Goal: Task Accomplishment & Management: Manage account settings

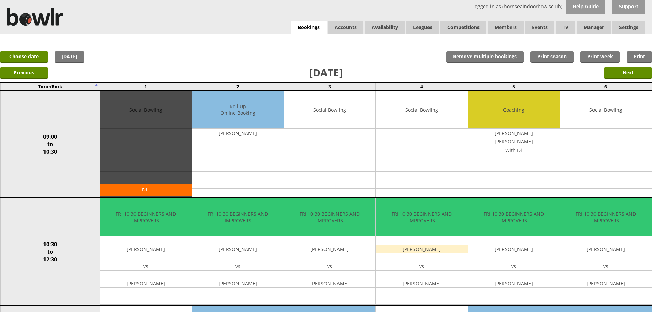
scroll to position [68, 0]
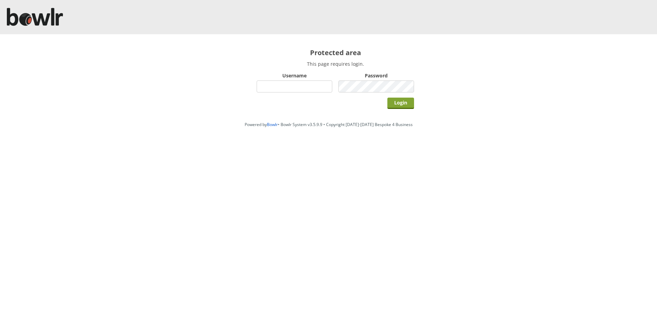
type input "hornseaindoorbowlsclub"
click at [403, 106] on input "Login" at bounding box center [400, 103] width 27 height 11
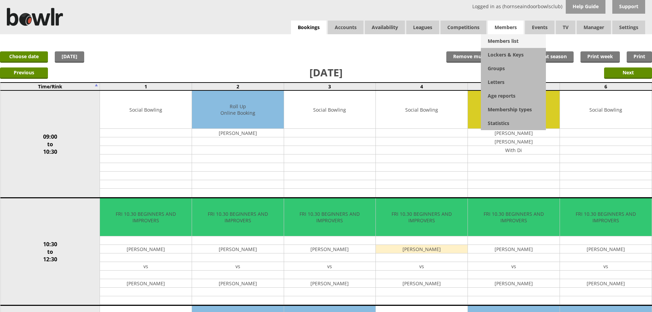
click at [501, 40] on link "Members list" at bounding box center [513, 41] width 65 height 14
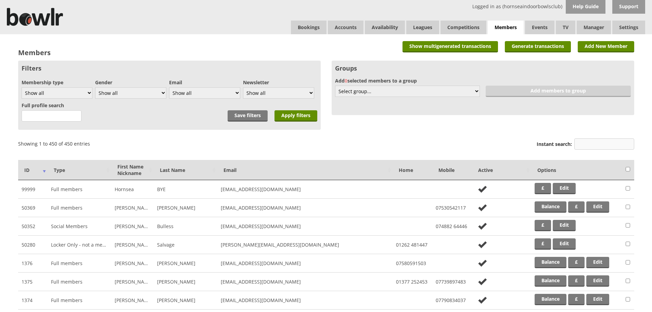
click at [587, 143] on input "Instant search:" at bounding box center [604, 143] width 60 height 11
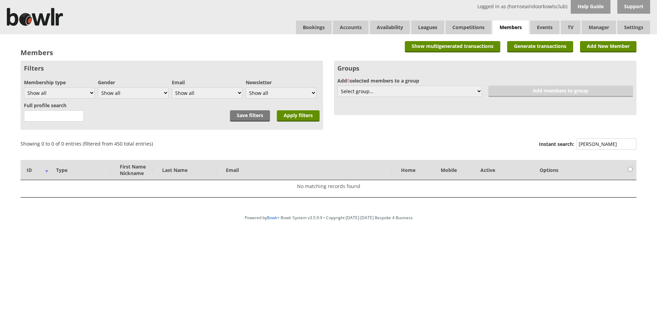
drag, startPoint x: 609, startPoint y: 145, endPoint x: 564, endPoint y: 149, distance: 45.0
click at [564, 149] on label "Instant search: atkinson" at bounding box center [588, 144] width 98 height 13
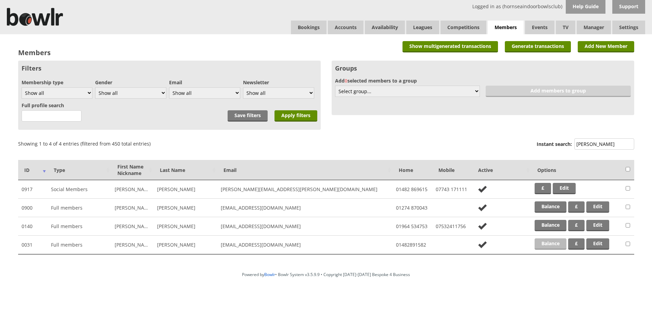
type input "ward"
click at [553, 245] on link "Balance" at bounding box center [551, 243] width 32 height 11
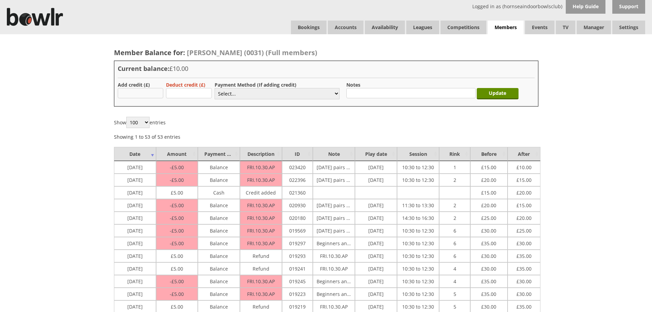
click at [136, 92] on input "text" at bounding box center [141, 93] width 46 height 10
type input "30.00"
click at [225, 94] on select "Select... Cash Card Cheque Bank Transfer Other Member Card Gift Voucher Balance" at bounding box center [277, 93] width 125 height 11
select select "2"
click at [215, 88] on select "Select... Cash Card Cheque Bank Transfer Other Member Card Gift Voucher Balance" at bounding box center [277, 93] width 125 height 11
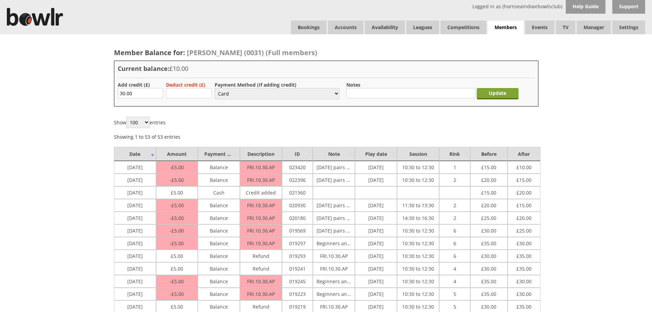
click at [492, 96] on input "Update" at bounding box center [498, 93] width 42 height 11
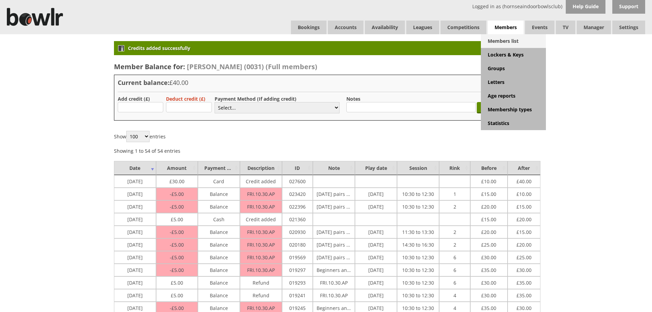
click at [502, 42] on link "Members list" at bounding box center [513, 41] width 65 height 14
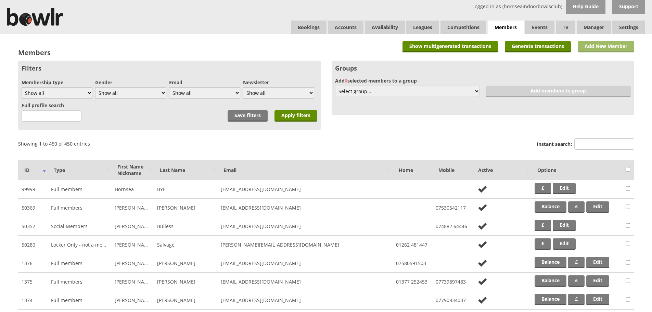
click at [604, 43] on link "Add New Member" at bounding box center [606, 46] width 56 height 11
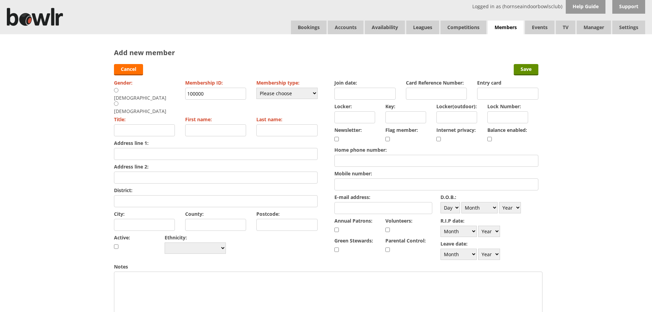
drag, startPoint x: 221, startPoint y: 97, endPoint x: 154, endPoint y: 94, distance: 66.8
click at [158, 94] on div "Gender: Male Female Membership ID: 100000 Membership type: Please choose Full m…" at bounding box center [216, 167] width 204 height 178
drag, startPoint x: 115, startPoint y: 90, endPoint x: 126, endPoint y: 89, distance: 10.6
click at [115, 90] on input "radio" at bounding box center [116, 90] width 4 height 5
radio input "true"
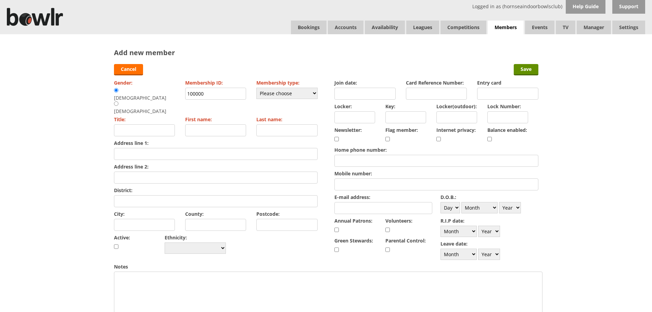
type input "Mr"
type input "1110"
click at [315, 95] on select "Please choose Full members Rollabowl Juniors Social Members Student Pending Lef…" at bounding box center [286, 93] width 61 height 11
select select "1"
click at [256, 88] on select "Please choose Full members Rollabowl Juniors Social Members Student Pending Lef…" at bounding box center [286, 93] width 61 height 11
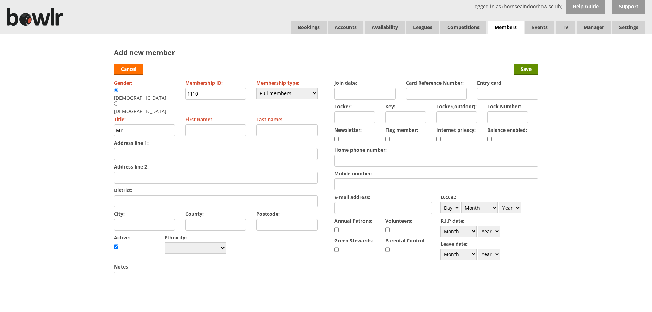
checkbox input "true"
click at [215, 124] on input "First name:" at bounding box center [215, 130] width 61 height 12
type input "Colin"
click at [267, 124] on input "Last name:" at bounding box center [286, 130] width 61 height 12
type input "Atkinson"
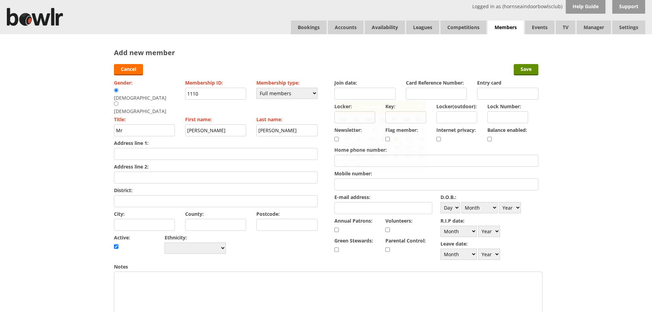
click at [348, 95] on input "Join date:" at bounding box center [364, 94] width 61 height 12
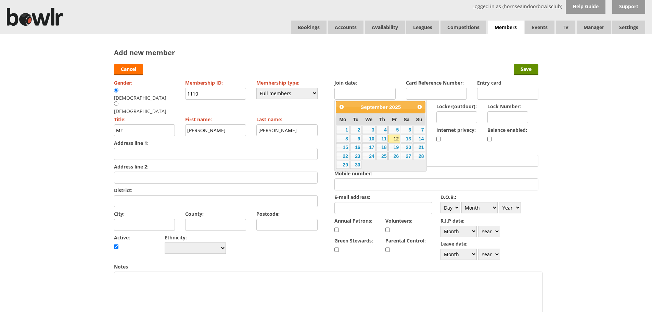
click at [396, 138] on link "12" at bounding box center [394, 139] width 12 height 8
type input "12-09-2025"
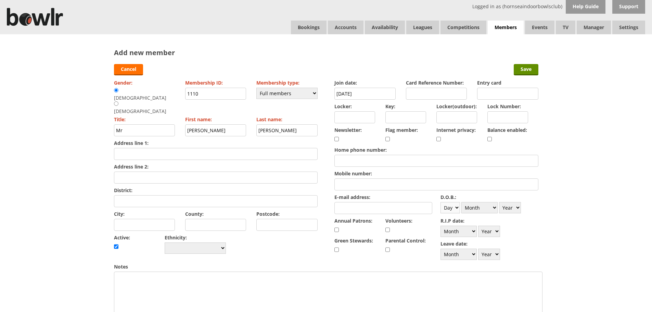
click at [457, 207] on select "Day 1 2 3 4 5 6 7 8 9 10 11 12 13 14 15 16 17 18 19 20 21 22 23 24 25 26 27 28 …" at bounding box center [451, 207] width 20 height 11
select select "5"
click at [441, 202] on select "Day 1 2 3 4 5 6 7 8 9 10 11 12 13 14 15 16 17 18 19 20 21 22 23 24 25 26 27 28 …" at bounding box center [451, 207] width 20 height 11
click at [496, 207] on select "Month January February March April May June July August September October Novem…" at bounding box center [479, 207] width 36 height 11
select select "4"
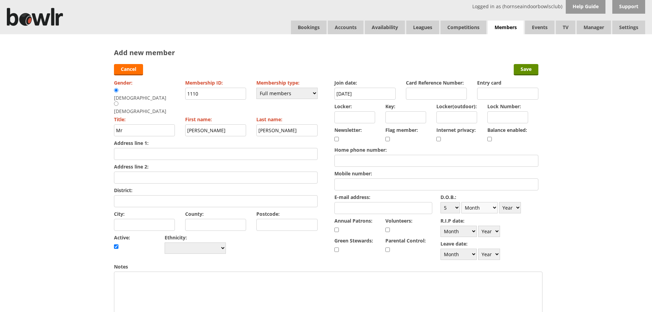
click at [461, 202] on select "Month January February March April May June July August September October Novem…" at bounding box center [479, 207] width 36 height 11
click at [517, 208] on select "Year 1900 1901 1902 1903 1904 1905 1906 1907 1908 1909 1910 1911 1912 1913 1914…" at bounding box center [510, 207] width 22 height 11
select select "1956"
click at [499, 202] on select "Year 1900 1901 1902 1903 1904 1905 1906 1907 1908 1909 1910 1911 1912 1913 1914…" at bounding box center [510, 207] width 22 height 11
click at [139, 148] on input "Address line 1:" at bounding box center [216, 154] width 204 height 12
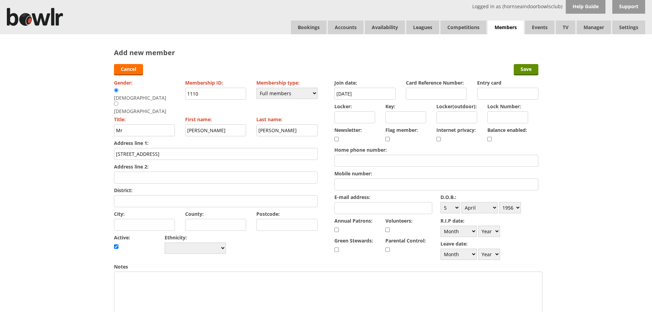
type input "88 Birch Tree Drive"
click at [353, 186] on input "Mobile number:" at bounding box center [436, 184] width 204 height 12
drag, startPoint x: 349, startPoint y: 157, endPoint x: 349, endPoint y: 167, distance: 9.2
click at [349, 157] on input "Home phone number:" at bounding box center [436, 161] width 204 height 12
click at [348, 187] on input "Mobile number:" at bounding box center [436, 184] width 204 height 12
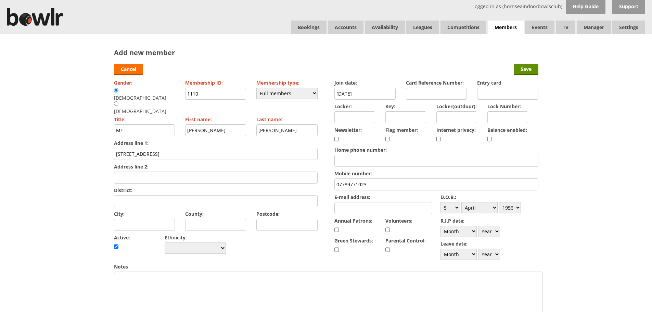
type input "07789771023"
click at [350, 211] on input "E-mail address:" at bounding box center [383, 208] width 98 height 12
click at [162, 219] on input "City:" at bounding box center [144, 225] width 61 height 12
type input "Hedon"
click at [141, 195] on input "District:" at bounding box center [216, 201] width 204 height 12
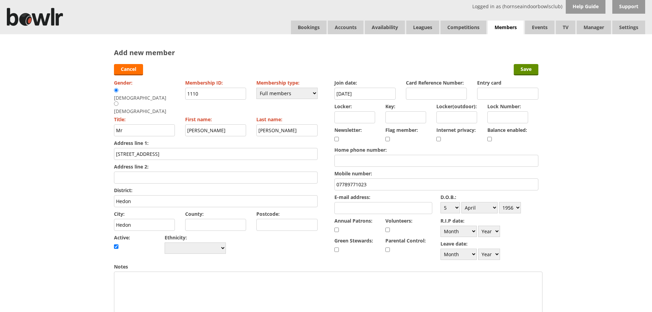
type input "Hedon"
drag, startPoint x: 137, startPoint y: 211, endPoint x: 94, endPoint y: 209, distance: 42.5
click at [94, 209] on div "Add new member Cancel Save Gender: Male Female Membership ID: 1110 Membership t…" at bounding box center [326, 287] width 652 height 507
type input "Hull"
drag, startPoint x: 299, startPoint y: 215, endPoint x: 294, endPoint y: 213, distance: 5.8
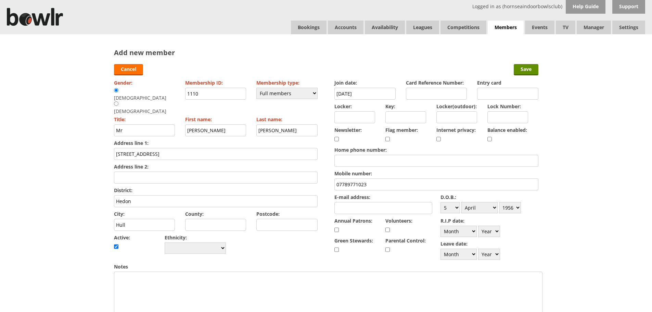
click at [297, 219] on input "Postcode:" at bounding box center [286, 225] width 61 height 12
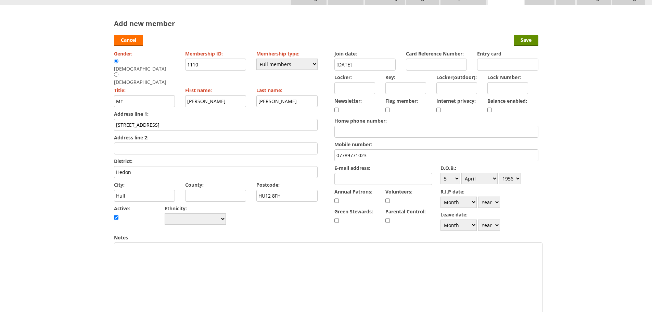
scroll to position [30, 0]
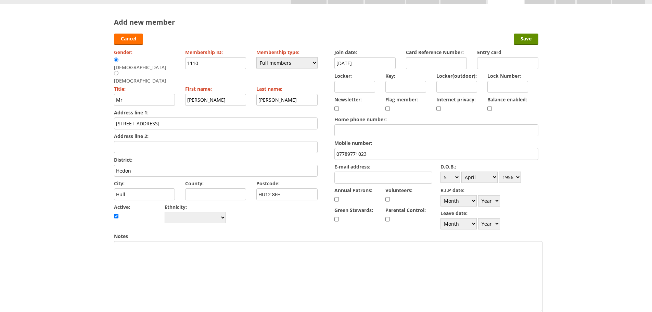
type input "HU12 8FH"
click at [338, 178] on input "E-mail address:" at bounding box center [383, 177] width 98 height 12
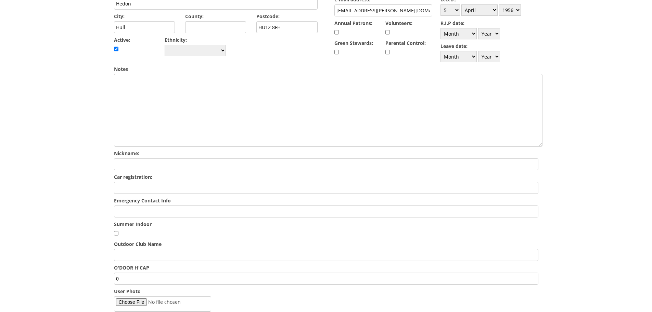
scroll to position [199, 0]
type input "colin.f.atkinson@gmail.com"
click at [132, 211] on input "Emergency Contact Info" at bounding box center [326, 210] width 424 height 12
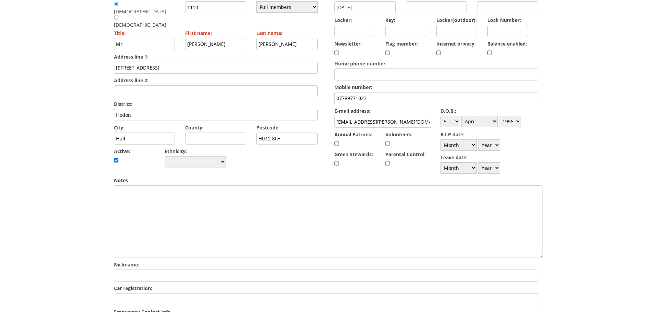
scroll to position [46, 0]
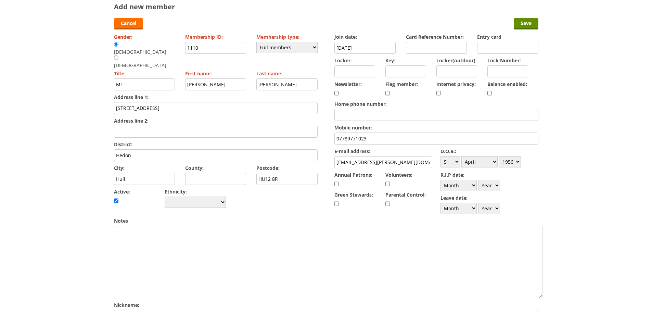
type input "Sara Atkinson 07375075388"
click at [490, 92] on input "checkbox" at bounding box center [489, 93] width 4 height 8
checkbox input "true"
click at [530, 23] on input "Save" at bounding box center [526, 23] width 25 height 11
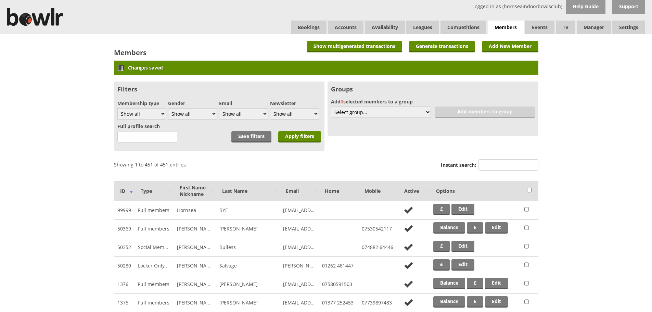
drag, startPoint x: 588, startPoint y: 257, endPoint x: 574, endPoint y: 240, distance: 22.8
click at [505, 161] on input "Instant search:" at bounding box center [508, 164] width 60 height 11
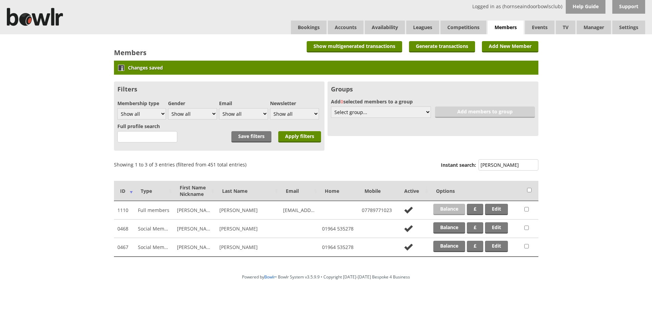
type input "atkin"
click at [445, 209] on link "Balance" at bounding box center [449, 209] width 32 height 11
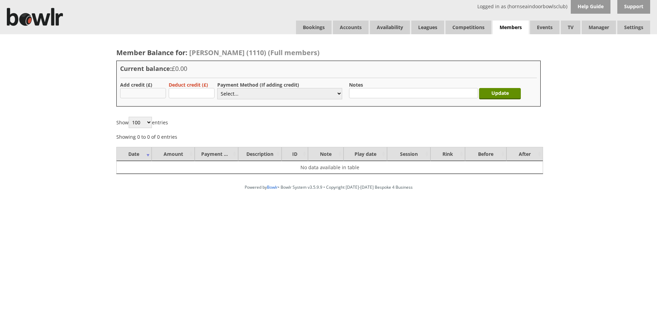
click at [155, 93] on input "text" at bounding box center [143, 93] width 46 height 10
type input "5.00"
click at [256, 95] on select "Select... Cash Card Cheque Bank Transfer Other Member Card Gift Voucher Balance" at bounding box center [279, 93] width 125 height 11
select select "2"
click at [217, 88] on select "Select... Cash Card Cheque Bank Transfer Other Member Card Gift Voucher Balance" at bounding box center [279, 93] width 125 height 11
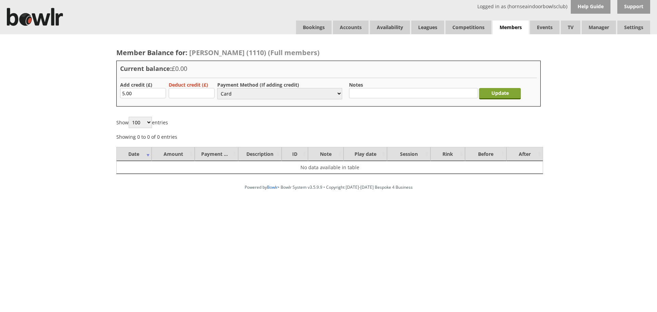
click at [499, 95] on input "Update" at bounding box center [500, 93] width 42 height 11
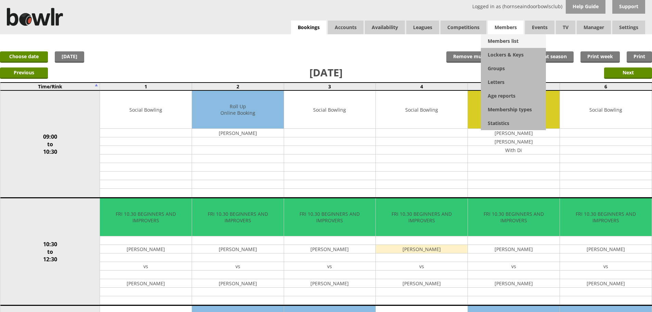
click at [510, 39] on link "Members list" at bounding box center [513, 41] width 65 height 14
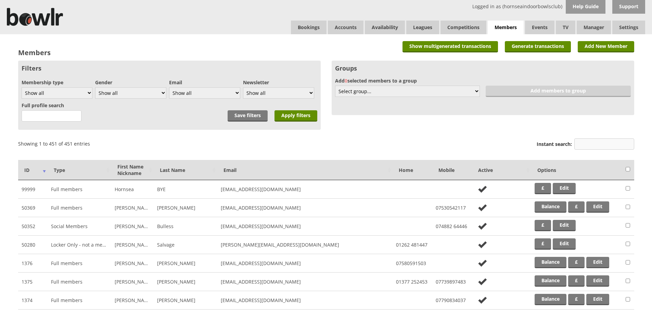
click at [595, 144] on input "Instant search:" at bounding box center [604, 143] width 60 height 11
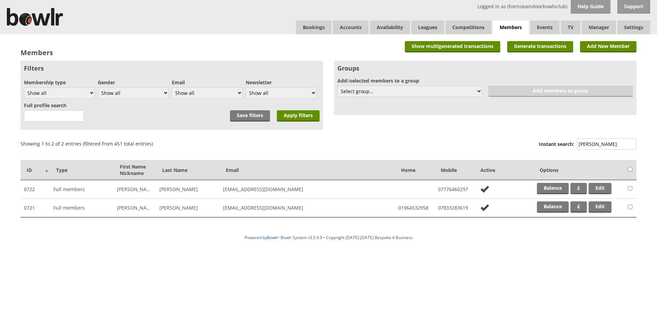
type input "warnes"
click at [651, 128] on div "Members Add New Member Generate transactions Show multigenerated transactions S…" at bounding box center [328, 132] width 657 height 197
click at [650, 131] on div "Members Add New Member Generate transactions Show multigenerated transactions S…" at bounding box center [328, 132] width 657 height 197
click at [562, 261] on div "Powered by Bowlr • Bowlr System v3.5.9.9 • Copyright 2014-2025 Bespoke 4 Busine…" at bounding box center [328, 255] width 657 height 48
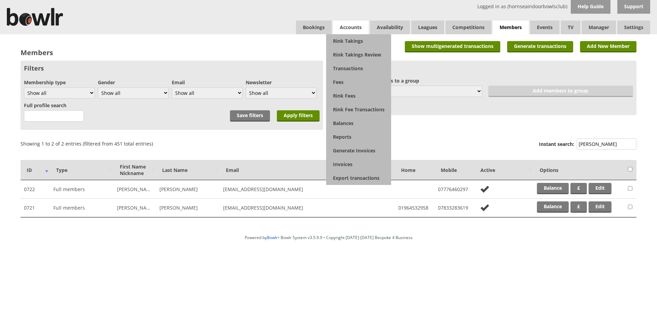
click at [352, 25] on span "Accounts" at bounding box center [351, 28] width 36 height 14
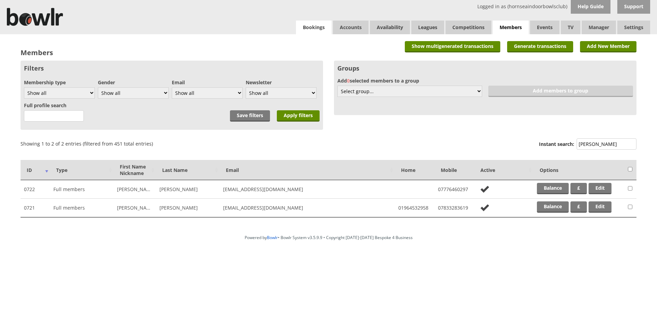
click at [304, 26] on link "Bookings" at bounding box center [314, 28] width 36 height 14
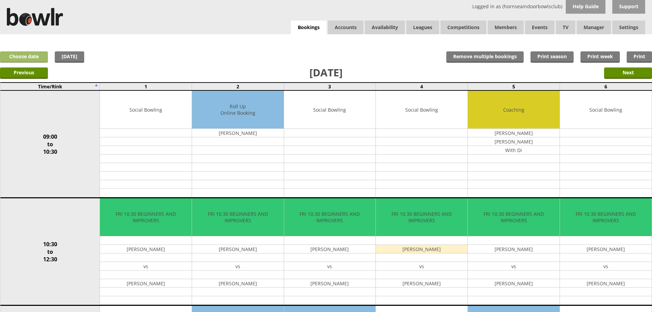
click at [17, 54] on link "Choose date" at bounding box center [24, 56] width 48 height 11
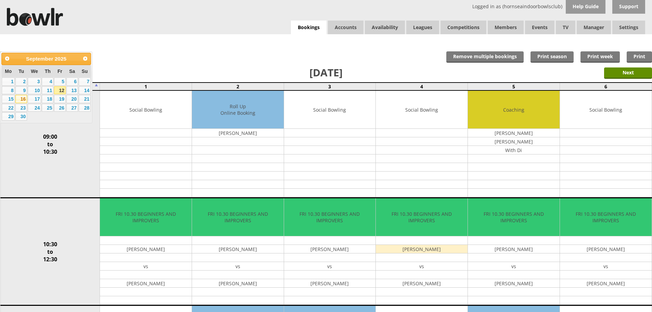
click at [22, 98] on link "16" at bounding box center [21, 99] width 12 height 8
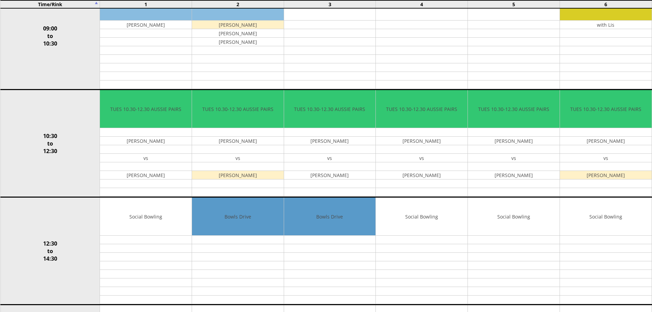
scroll to position [109, 0]
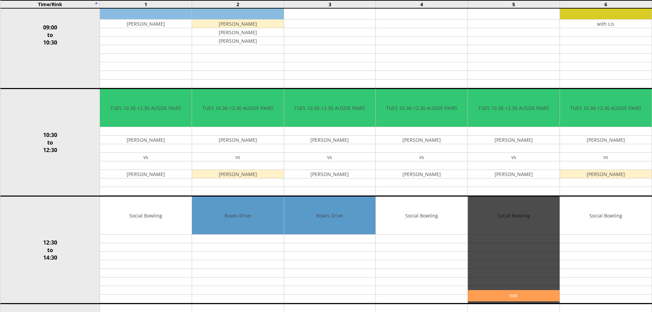
click at [513, 294] on link "Edit" at bounding box center [514, 295] width 92 height 11
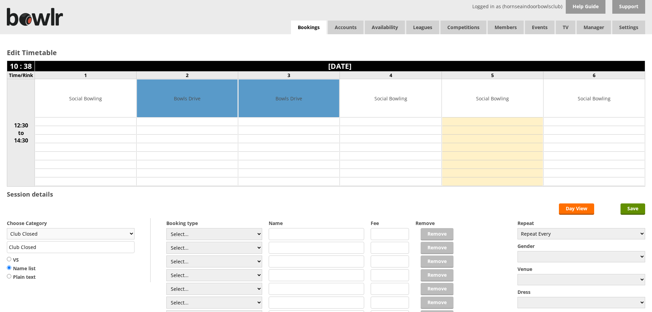
click at [129, 235] on select "Club Closed Singles League Triples League Pairs League Friendly Social Bowling …" at bounding box center [71, 233] width 128 height 11
select select "133"
click at [7, 228] on select "Club Closed Singles League Triples League Pairs League Friendly Social Bowling …" at bounding box center [71, 233] width 128 height 11
type input "Coaching"
click at [350, 235] on input "text" at bounding box center [317, 234] width 96 height 12
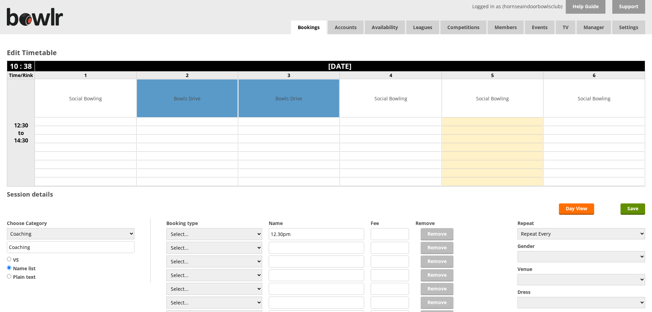
type input "12.30pm"
click at [312, 264] on input "text" at bounding box center [317, 261] width 96 height 12
click at [312, 234] on input "12.30pm" at bounding box center [317, 234] width 96 height 12
click at [310, 263] on input "1.30pm" at bounding box center [317, 261] width 96 height 12
click at [350, 262] on input "1.30pm - Keith Lockwood" at bounding box center [317, 261] width 96 height 12
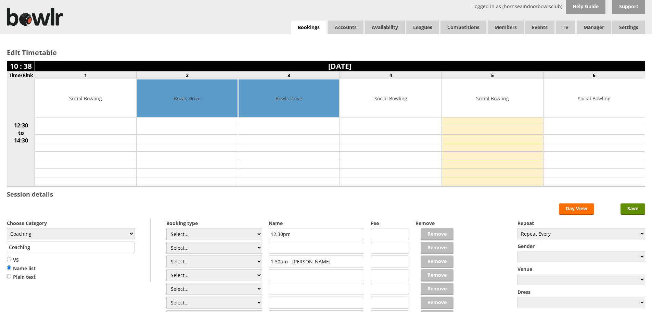
click at [332, 260] on input "1.30pm - Keith Lockwood" at bounding box center [317, 261] width 96 height 12
click at [333, 260] on input "1.30pm - Keith Lockwood" at bounding box center [317, 261] width 96 height 12
click at [331, 263] on input "1.30pm - Keith Lockwood" at bounding box center [317, 261] width 96 height 12
type input "1.30pm - Keith Lockwood"
click at [297, 72] on thead "10 : 38 Tuesday 16th September 2025 Time/Rink 1 2 3 4 5 6" at bounding box center [326, 70] width 638 height 18
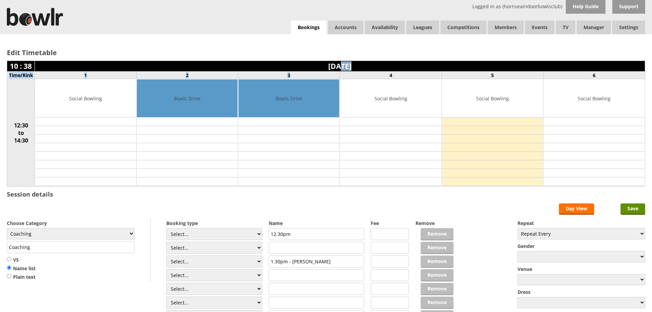
click at [297, 72] on td "3" at bounding box center [289, 76] width 102 height 8
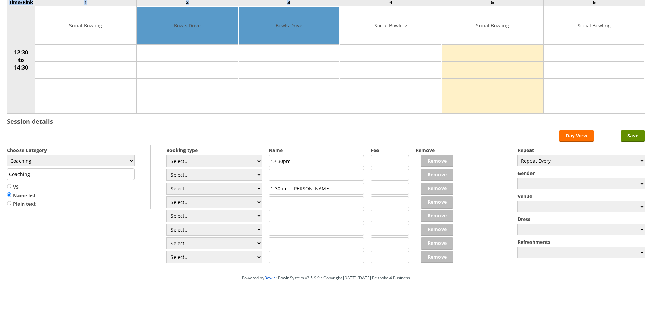
scroll to position [80, 0]
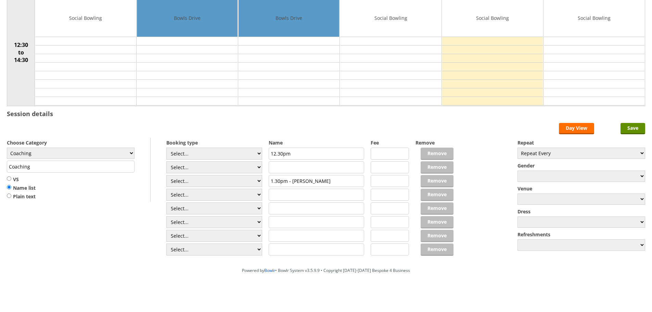
click at [297, 151] on input "12.30pm" at bounding box center [317, 154] width 96 height 12
type input "12.30pm Dave Spaven"
click at [304, 167] on input "text" at bounding box center [317, 167] width 96 height 12
type input "12.30"
drag, startPoint x: 271, startPoint y: 182, endPoint x: 341, endPoint y: 180, distance: 69.9
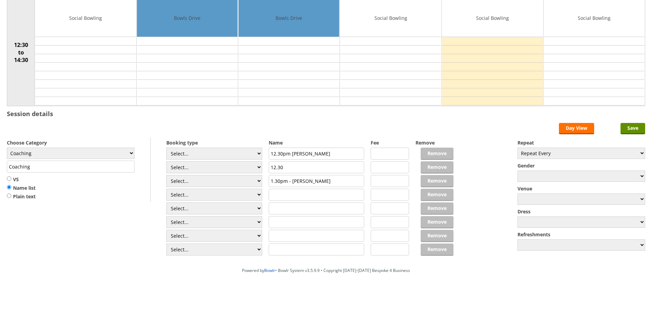
click at [341, 180] on input "1.30pm - Keith Lockwood" at bounding box center [317, 181] width 96 height 12
click at [307, 193] on input "text" at bounding box center [317, 195] width 96 height 12
paste input "1.30pm - Keith Lockwood"
type input "1.30pm - Keith Lockwood"
click at [46, 167] on input "Coaching" at bounding box center [71, 167] width 128 height 12
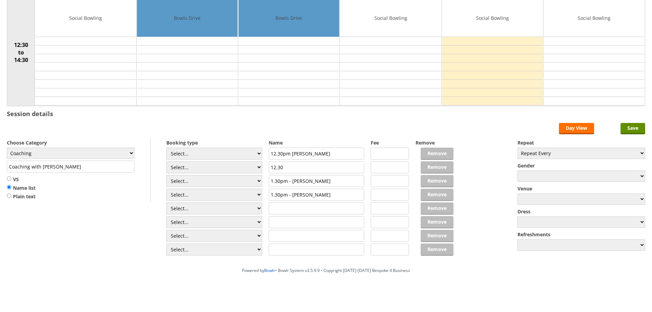
type input "Coaching with Ian"
drag, startPoint x: 327, startPoint y: 196, endPoint x: 266, endPoint y: 198, distance: 60.9
click at [266, 198] on form "Save Day View Choose Category Club Closed Singles League Triples League Pairs L…" at bounding box center [326, 190] width 638 height 134
click at [290, 166] on input "12.30" at bounding box center [317, 167] width 96 height 12
type input "12.30 Stephen Lapworth"
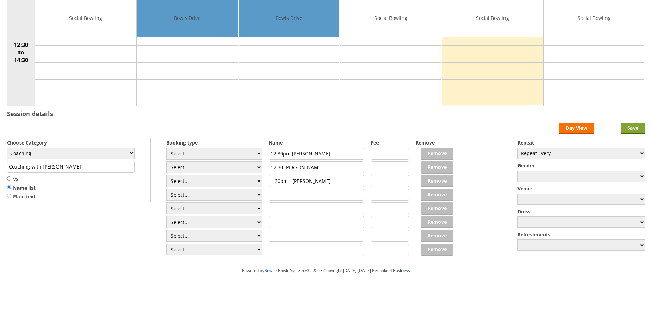
click at [630, 127] on input "Save" at bounding box center [633, 128] width 25 height 11
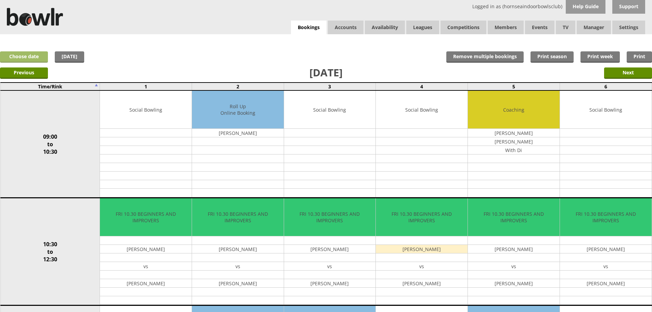
click at [33, 53] on link "Choose date" at bounding box center [24, 56] width 48 height 11
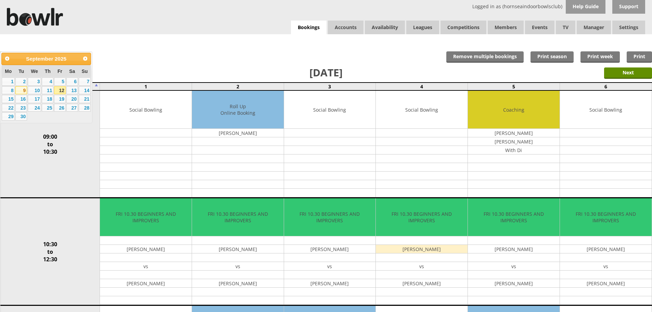
click at [20, 90] on link "9" at bounding box center [21, 90] width 12 height 8
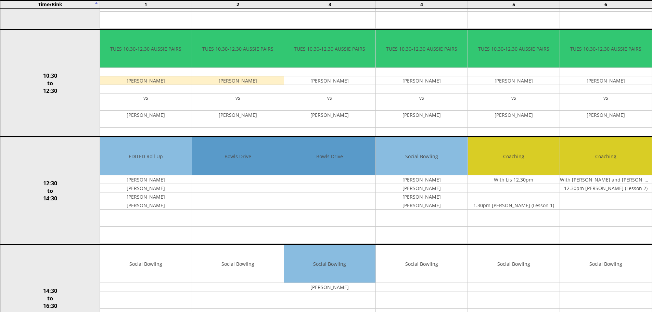
scroll to position [176, 0]
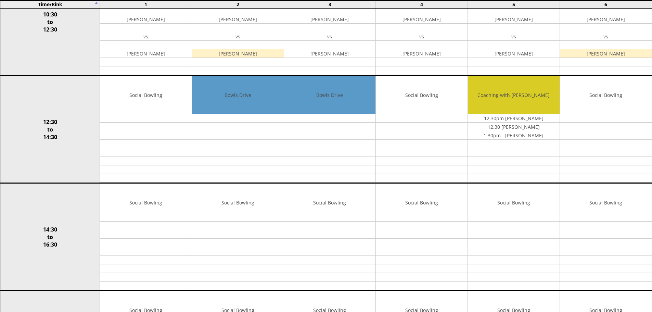
scroll to position [274, 0]
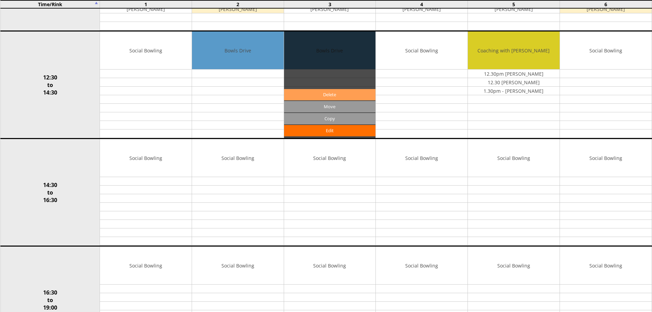
click at [336, 94] on link "Delete" at bounding box center [330, 94] width 92 height 11
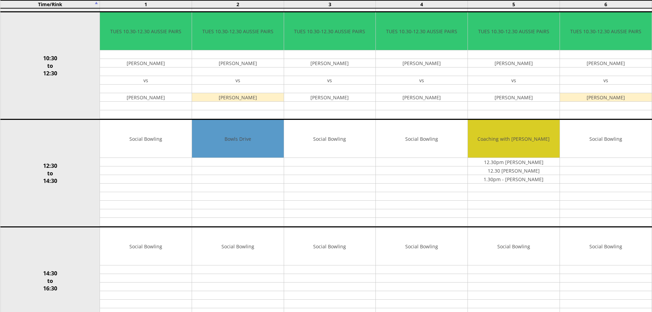
scroll to position [222, 0]
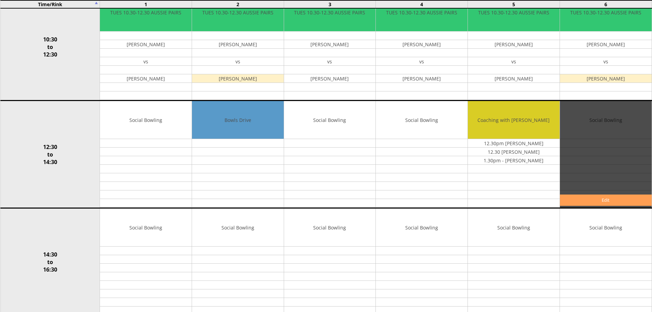
click at [594, 203] on link "Edit" at bounding box center [606, 199] width 92 height 11
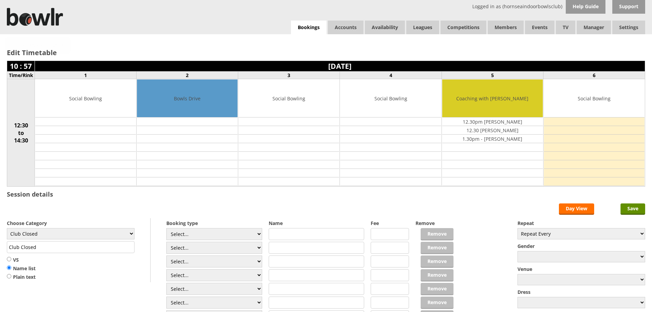
click at [109, 33] on div "Logged in as (hornseaindoorbowlsclub) Help Guide Support Bookings Accounts Rink…" at bounding box center [326, 17] width 652 height 34
click at [128, 234] on select "Club Closed Singles League Triples League Pairs League Friendly Social Bowling …" at bounding box center [71, 233] width 128 height 11
select select "135"
click at [7, 228] on select "Club Closed Singles League Triples League Pairs League Friendly Social Bowling …" at bounding box center [71, 233] width 128 height 11
type input "Yorkshire/Over 55's"
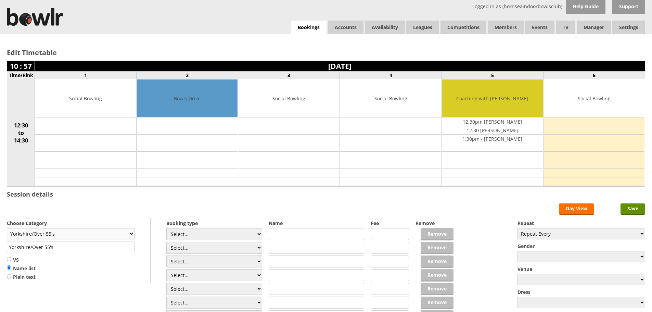
click at [95, 234] on select "Club Closed Singles League Triples League Pairs League Friendly Social Bowling …" at bounding box center [71, 233] width 128 height 11
select select "133"
click at [7, 228] on select "Club Closed Singles League Triples League Pairs League Friendly Social Bowling …" at bounding box center [71, 233] width 128 height 11
click at [63, 244] on input "Coaching" at bounding box center [71, 247] width 128 height 12
type input "Coaching with [PERSON_NAME]"
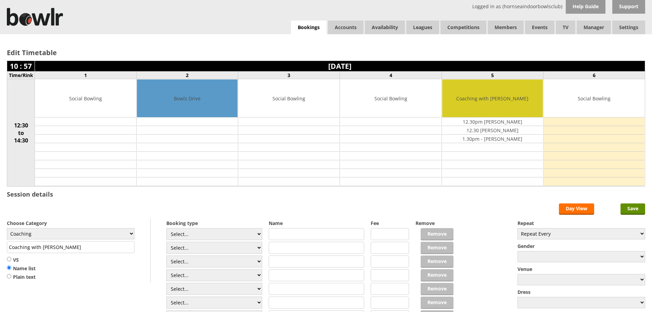
click at [308, 235] on input "text" at bounding box center [317, 234] width 96 height 12
click at [528, 138] on td "1.30pm - [PERSON_NAME]" at bounding box center [492, 139] width 101 height 9
click at [297, 235] on input "text" at bounding box center [317, 234] width 96 height 12
type input "[PERSON_NAME] (Lesson 2)"
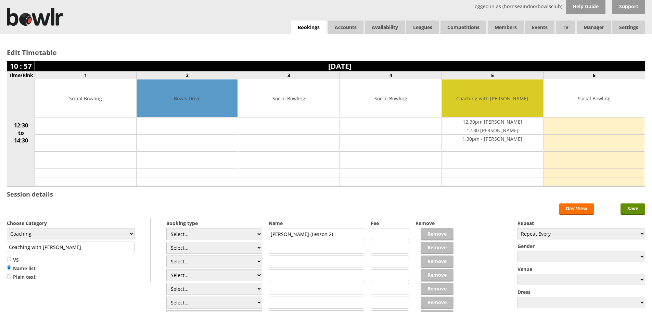
click at [291, 249] on input "text" at bounding box center [317, 248] width 96 height 12
type input "[PERSON_NAME] (Lesson 2)"
click at [634, 212] on input "Save" at bounding box center [633, 208] width 25 height 11
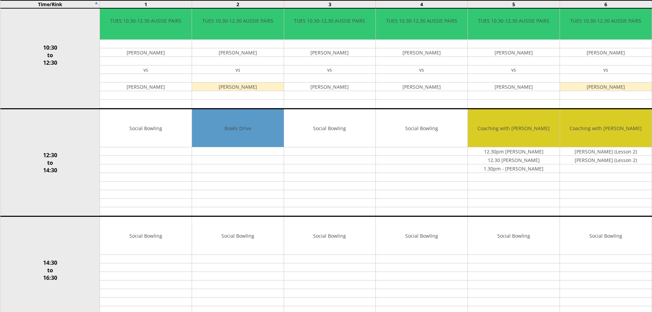
scroll to position [199, 0]
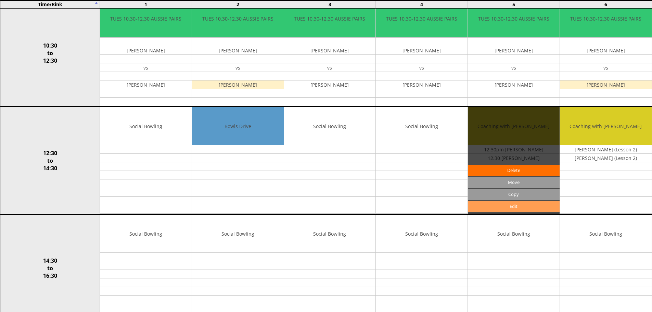
click at [518, 205] on link "Edit" at bounding box center [514, 206] width 92 height 11
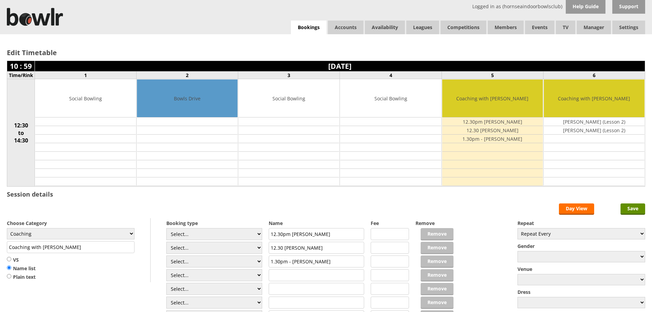
click at [330, 237] on input "12.30pm [PERSON_NAME]" at bounding box center [317, 234] width 96 height 12
click at [330, 234] on input "12.30pm Dave Spaven (less 2)" at bounding box center [317, 234] width 96 height 12
click at [323, 234] on input "12.30pm Dave Spaven (lesson 2)" at bounding box center [317, 234] width 96 height 12
click at [324, 234] on input "12.30pm Dave Spaven (lesson 2)" at bounding box center [317, 234] width 96 height 12
type input "12.30pm [PERSON_NAME] (Lesson 2)"
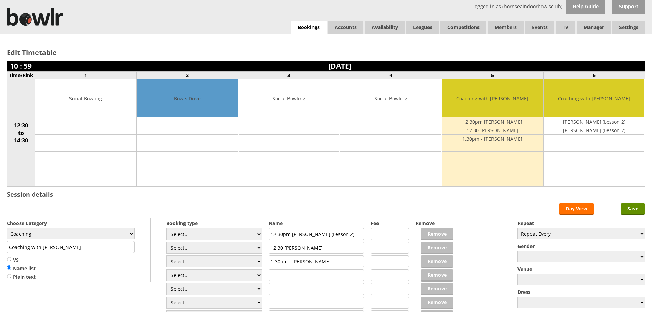
click at [336, 247] on input "12.30 Stephen Lapworth" at bounding box center [317, 248] width 96 height 12
type input "12.30 [PERSON_NAME] (Lesson 2)"
click at [339, 262] on input "1.30pm - Keith Lockwood" at bounding box center [317, 261] width 96 height 12
type input "1.30pm - [PERSON_NAME] (Lesson 1)"
click at [334, 286] on input "text" at bounding box center [317, 289] width 96 height 12
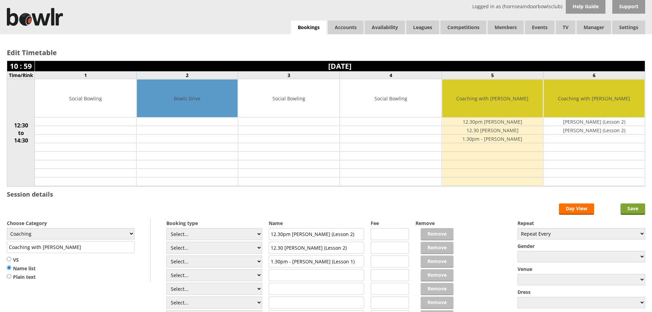
click at [637, 209] on input "Save" at bounding box center [633, 208] width 25 height 11
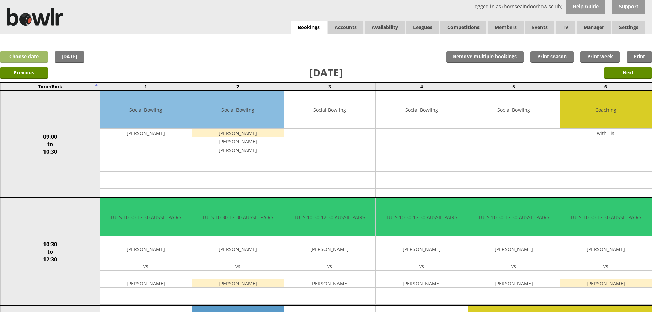
click at [22, 55] on link "Choose date" at bounding box center [24, 56] width 48 height 11
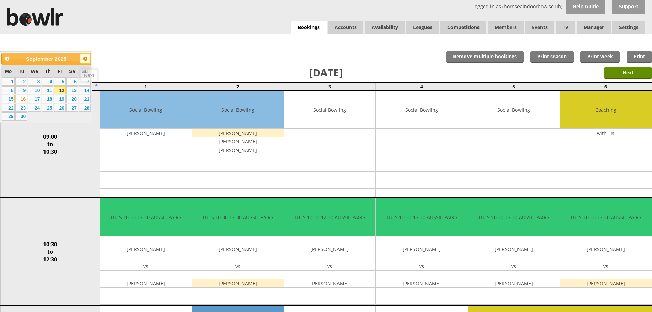
click at [86, 58] on span "Next" at bounding box center [84, 58] width 5 height 5
click at [24, 91] on link "7" at bounding box center [21, 90] width 12 height 8
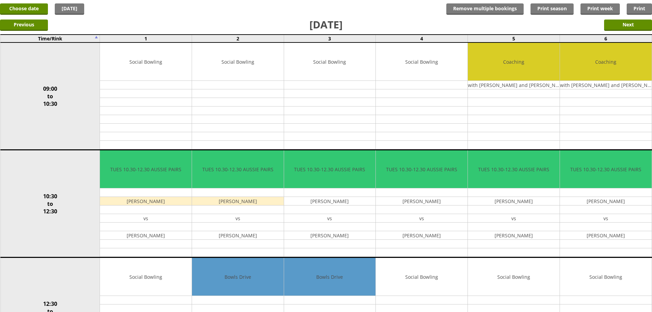
scroll to position [47, 0]
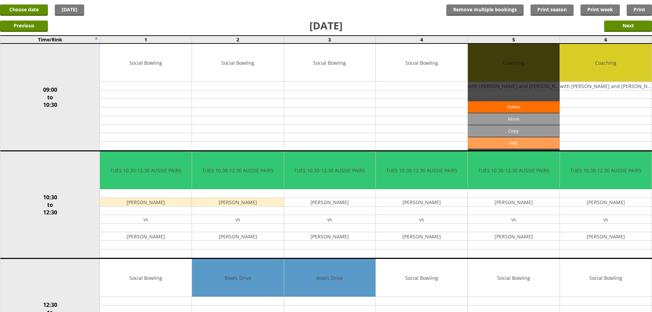
click at [525, 142] on link "Edit" at bounding box center [514, 142] width 92 height 11
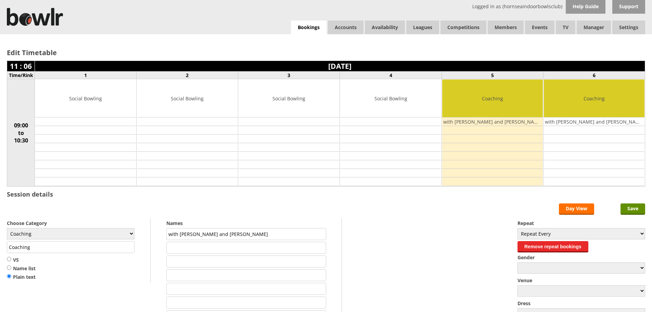
click at [222, 244] on input "text" at bounding box center [245, 248] width 159 height 12
type input "[PERSON_NAME]"
click at [221, 266] on input "text" at bounding box center [245, 261] width 159 height 12
type input "[PERSON_NAME]"
click at [622, 206] on input "Save" at bounding box center [633, 208] width 25 height 11
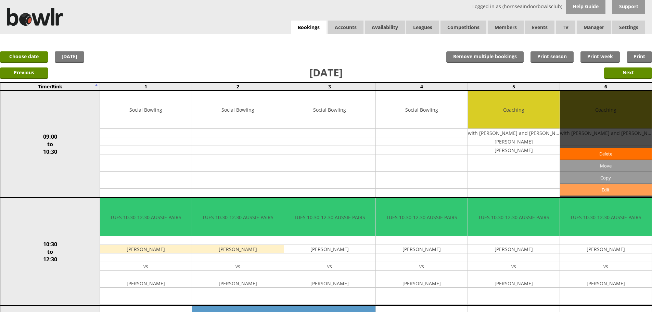
drag, startPoint x: 625, startPoint y: 214, endPoint x: 564, endPoint y: 187, distance: 66.8
click at [0, 0] on div "Match info GO TO LEAGUE Move" at bounding box center [0, 0] width 0 height 0
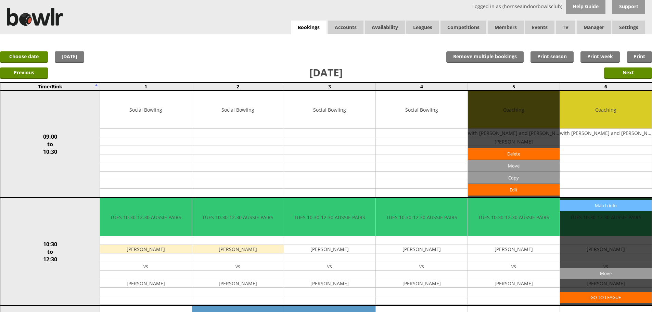
click at [555, 184] on tr "09:00 to 10:30 Social Bowling Edit Social Bowling Edit Social Bowling Edit" at bounding box center [325, 143] width 651 height 107
click at [533, 182] on input "Copy" at bounding box center [514, 177] width 92 height 11
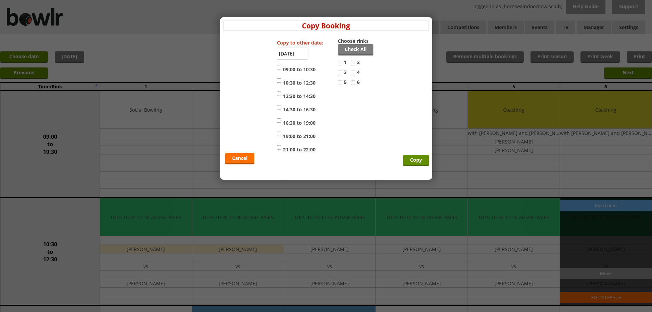
click at [533, 182] on div "x Copy Booking Copy to other date: [DATE] 09:00 to 10:30 10:30 to 12:30 12:30 t…" at bounding box center [326, 156] width 652 height 312
click at [492, 162] on div "x Copy Booking Copy to other date: [DATE] 09:00 to 10:30 10:30 to 12:30 12:30 t…" at bounding box center [326, 156] width 652 height 312
click at [315, 225] on div "x Copy Booking Copy to other date: [DATE] 09:00 to 10:30 10:30 to 12:30 12:30 t…" at bounding box center [326, 156] width 652 height 312
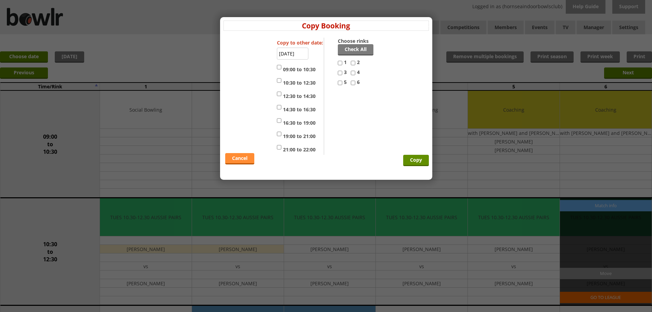
click at [240, 156] on link "Cancel" at bounding box center [239, 158] width 29 height 11
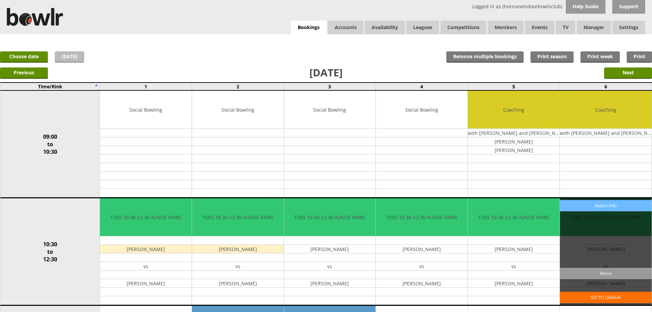
click at [70, 57] on link "[DATE]" at bounding box center [69, 56] width 29 height 11
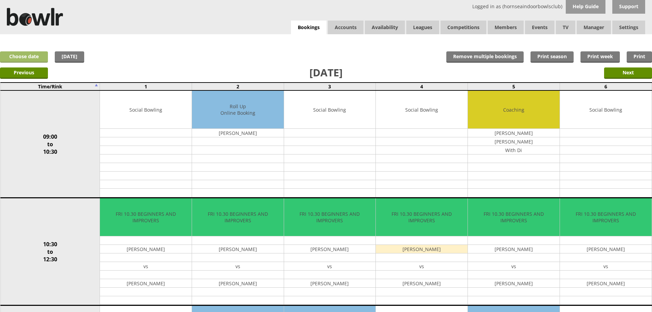
click at [25, 57] on link "Choose date" at bounding box center [24, 56] width 48 height 11
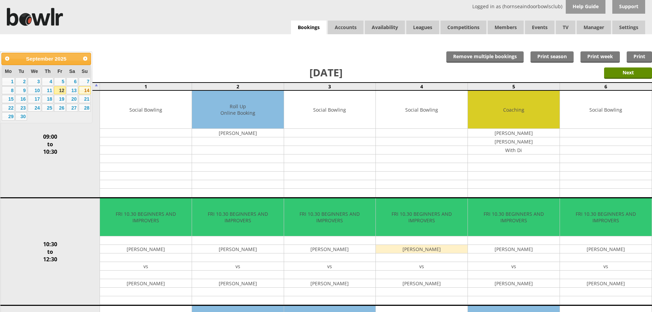
click at [88, 90] on link "14" at bounding box center [85, 90] width 12 height 8
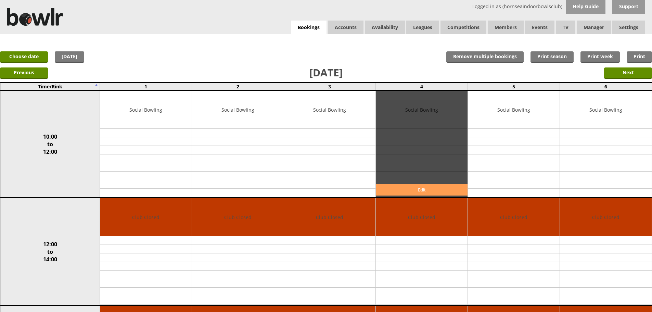
click at [423, 189] on link "Edit" at bounding box center [422, 189] width 92 height 11
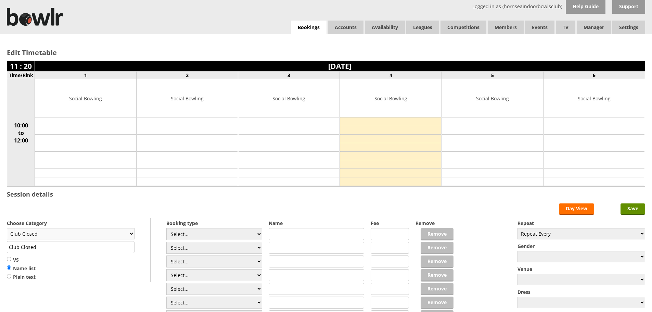
click at [131, 233] on select "Club Closed Singles League Triples League Pairs League Friendly Social Bowling …" at bounding box center [71, 233] width 128 height 11
select select "132"
click at [7, 228] on select "Club Closed Singles League Triples League Pairs League Friendly Social Bowling …" at bounding box center [71, 233] width 128 height 11
type input "Social Bowling"
click at [357, 122] on td at bounding box center [390, 121] width 101 height 9
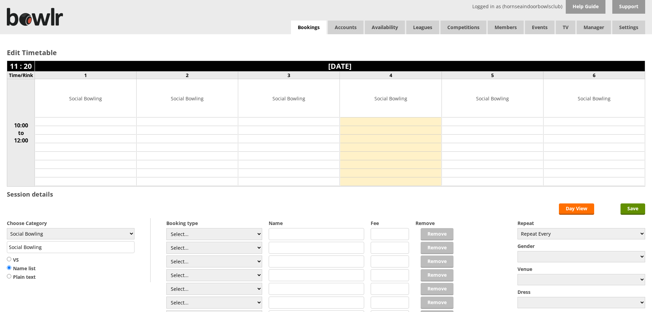
click at [312, 236] on input "text" at bounding box center [317, 234] width 96 height 12
drag, startPoint x: 312, startPoint y: 236, endPoint x: 267, endPoint y: 234, distance: 44.9
click at [267, 234] on form "Save Day View Choose Category Club Closed Singles League Triples League Pairs L…" at bounding box center [326, 270] width 638 height 134
type input "dobbins"
click at [259, 233] on select "Select... Club Competition (Member) Club Competition (Visitor) National (Member…" at bounding box center [214, 234] width 96 height 12
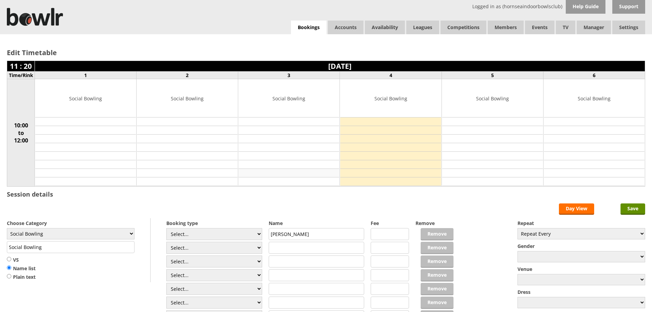
select select "1_50"
click at [166, 228] on select "Select... Club Competition (Member) Club Competition (Visitor) National (Member…" at bounding box center [214, 234] width 96 height 12
type input "5.0000"
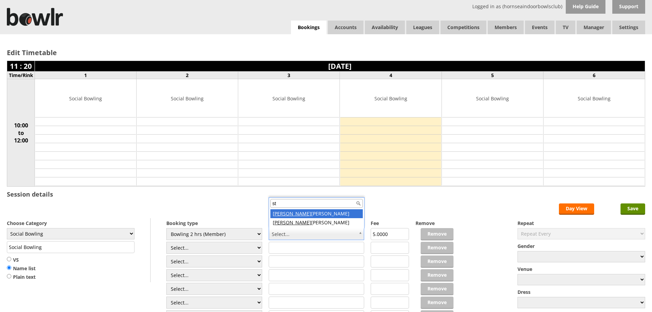
type input "s"
type input "dobbins"
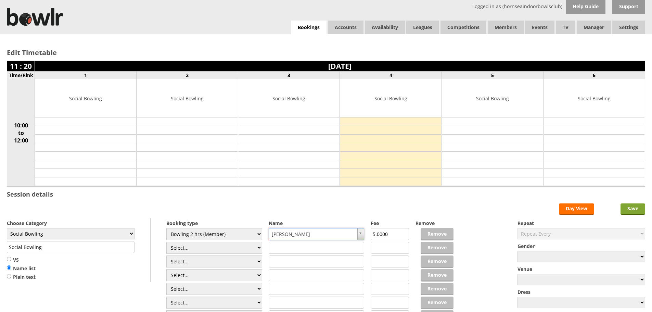
click at [635, 206] on input "Save" at bounding box center [633, 208] width 25 height 11
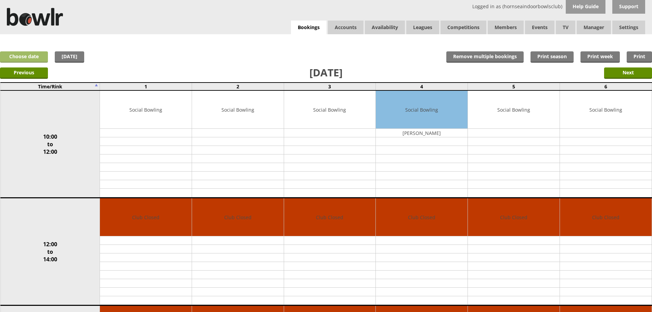
click at [31, 55] on link "Choose date" at bounding box center [24, 56] width 48 height 11
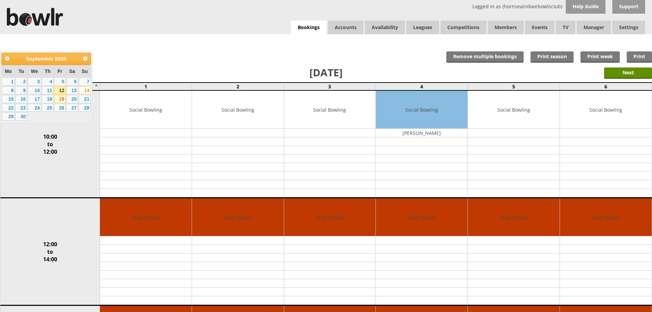
click at [60, 97] on link "19" at bounding box center [60, 99] width 12 height 8
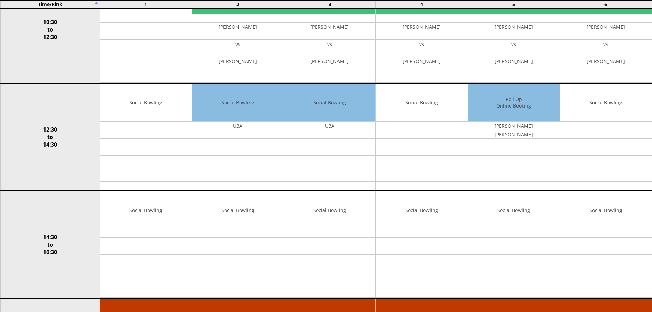
scroll to position [290, 0]
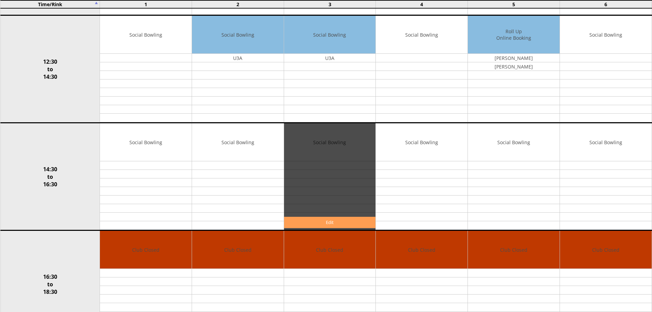
click at [303, 223] on link "Edit" at bounding box center [330, 222] width 92 height 11
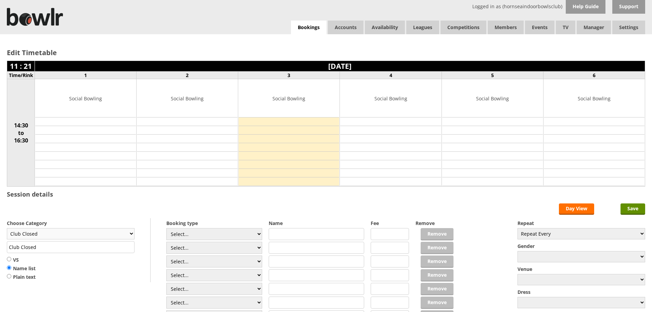
click at [133, 233] on select "Club Closed Singles League Triples League Pairs League Friendly Social Bowling …" at bounding box center [71, 233] width 128 height 11
select select "132"
click at [7, 228] on select "Club Closed Singles League Triples League Pairs League Friendly Social Bowling …" at bounding box center [71, 233] width 128 height 11
type input "Social Bowling"
click at [258, 234] on select "Select... Club Competition (Member) Club Competition (Visitor) National (Member…" at bounding box center [214, 234] width 96 height 12
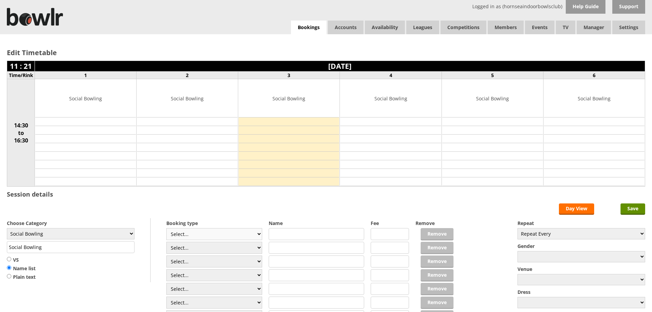
select select "1_50"
click at [166, 228] on select "Select... Club Competition (Member) Club Competition (Visitor) National (Member…" at bounding box center [214, 234] width 96 height 12
type input "5.0000"
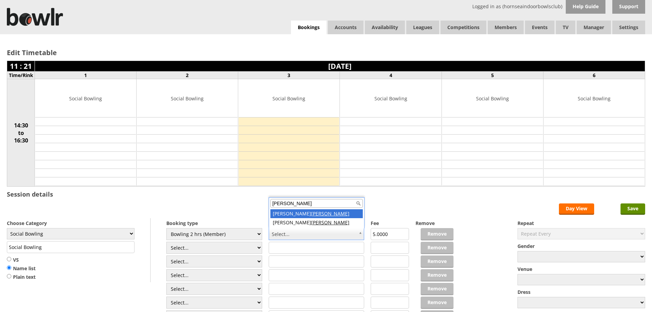
type input "dobbins"
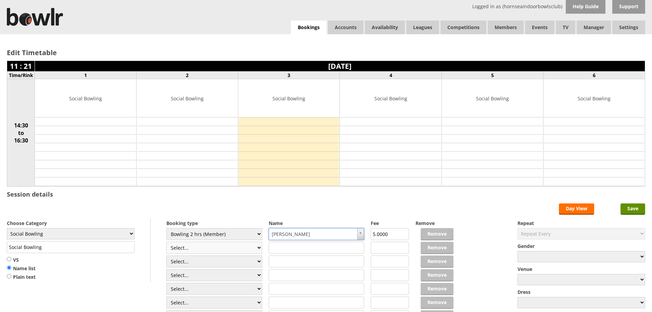
click at [257, 248] on select "Select... Club Competition (Member) Club Competition (Visitor) National (Member…" at bounding box center [214, 248] width 96 height 12
select select "1_50"
click at [166, 242] on select "Select... Club Competition (Member) Club Competition (Visitor) National (Member…" at bounding box center [214, 248] width 96 height 12
type input "5.0000"
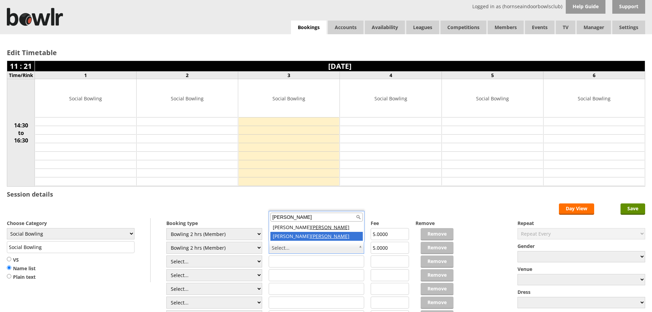
type input "dobbins"
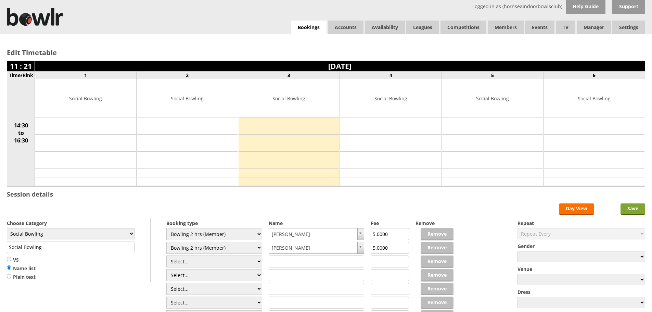
click at [636, 210] on input "Save" at bounding box center [633, 208] width 25 height 11
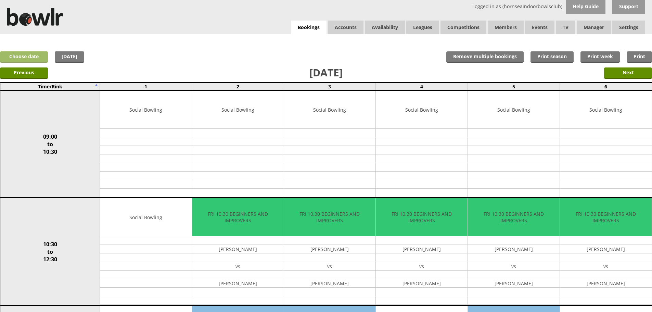
click at [35, 57] on link "Choose date" at bounding box center [24, 56] width 48 height 11
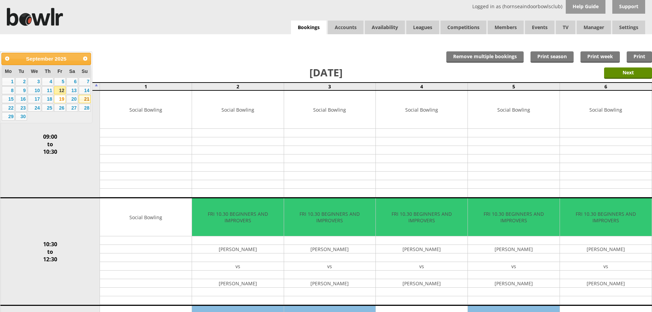
click at [83, 98] on link "21" at bounding box center [85, 99] width 12 height 8
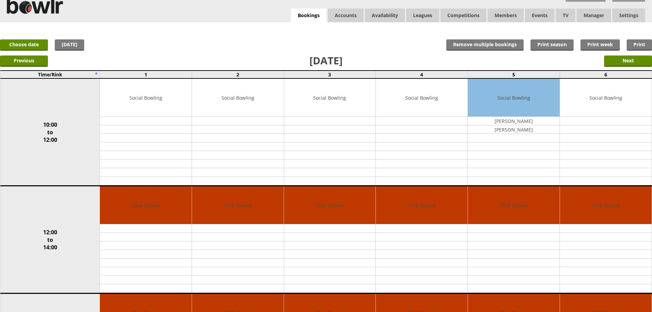
scroll to position [19, 0]
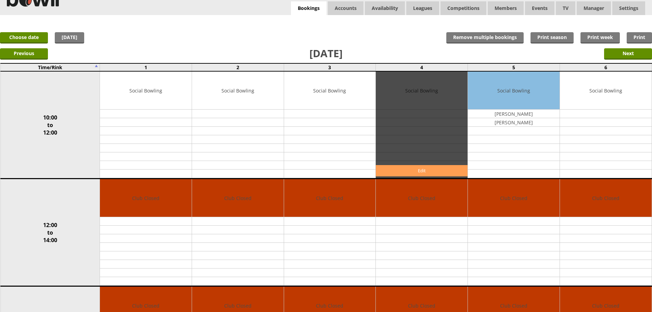
click at [408, 172] on link "Edit" at bounding box center [422, 170] width 92 height 11
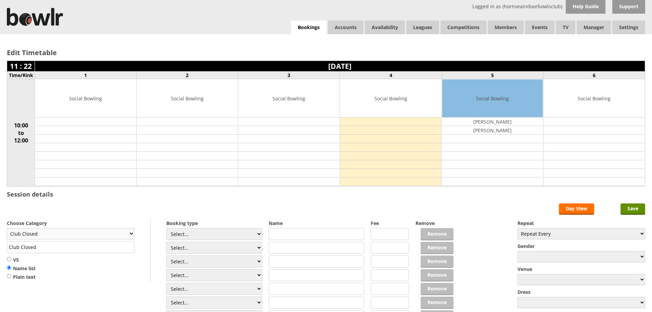
click at [127, 234] on select "Club Closed Singles League Triples League Pairs League Friendly Social Bowling …" at bounding box center [71, 233] width 128 height 11
select select "132"
click at [7, 228] on select "Club Closed Singles League Triples League Pairs League Friendly Social Bowling …" at bounding box center [71, 233] width 128 height 11
type input "Social Bowling"
click at [219, 233] on select "Select... Club Competition (Member) Club Competition (Visitor) National (Member…" at bounding box center [214, 234] width 96 height 12
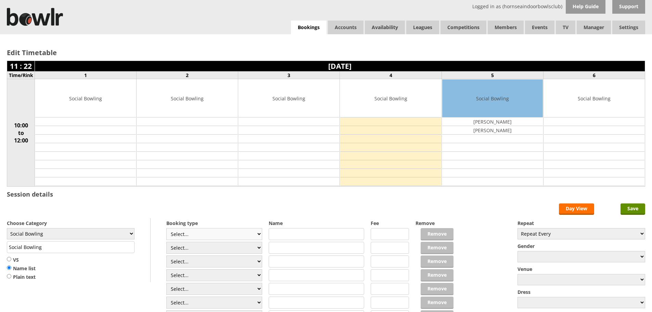
select select "1_50"
click at [166, 228] on select "Select... Club Competition (Member) Club Competition (Visitor) National (Member…" at bounding box center [214, 234] width 96 height 12
type input "5.0000"
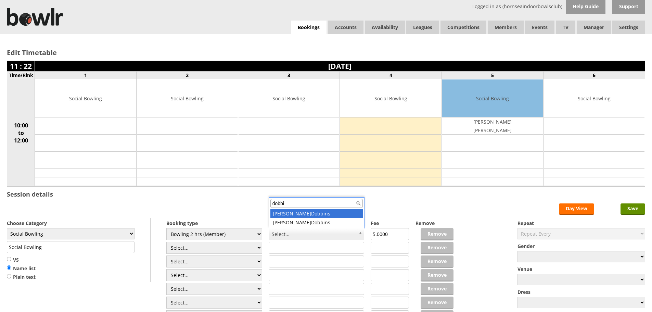
type input "dobbi"
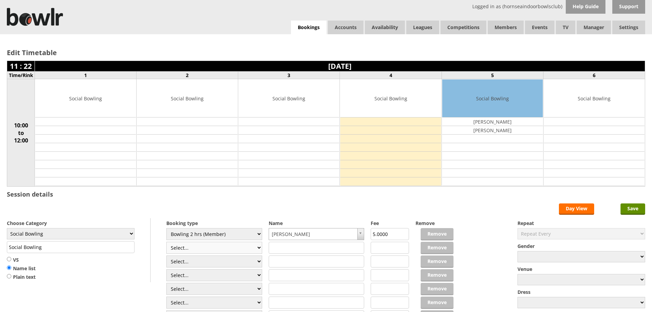
click at [240, 248] on select "Select... Club Competition (Member) Club Competition (Visitor) National (Member…" at bounding box center [214, 248] width 96 height 12
select select "1_50"
click at [166, 242] on select "Select... Club Competition (Member) Club Competition (Visitor) National (Member…" at bounding box center [214, 248] width 96 height 12
type input "5.0000"
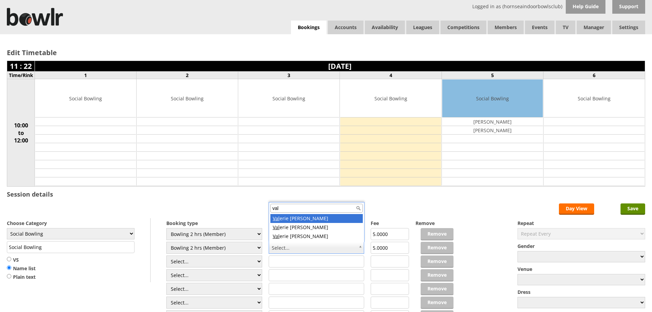
type input "val"
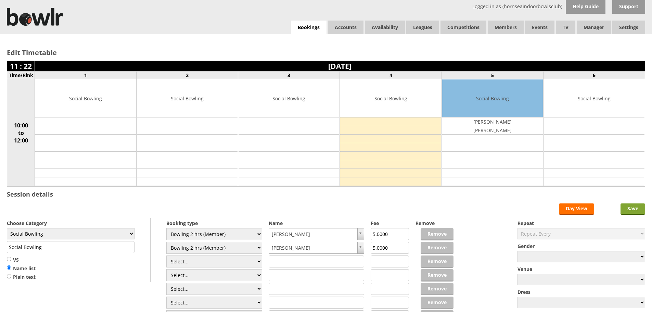
click at [631, 208] on input "Save" at bounding box center [633, 208] width 25 height 11
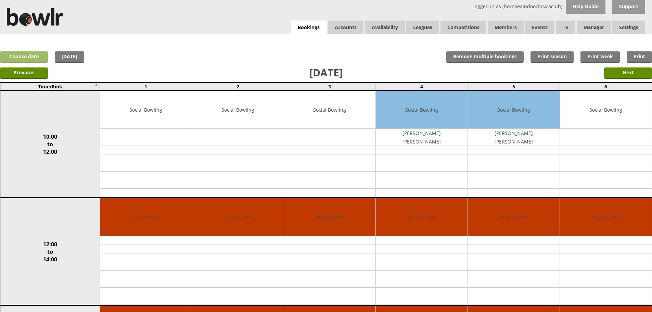
click at [31, 57] on link "Choose date" at bounding box center [24, 56] width 48 height 11
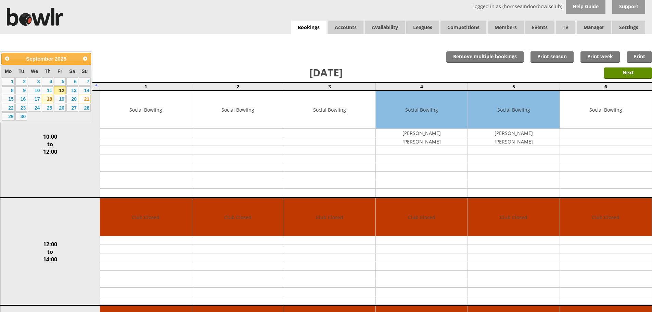
click at [49, 99] on link "18" at bounding box center [48, 99] width 12 height 8
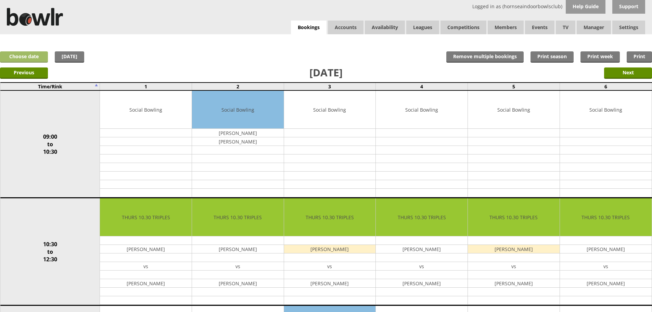
click at [14, 56] on link "Choose date" at bounding box center [24, 56] width 48 height 11
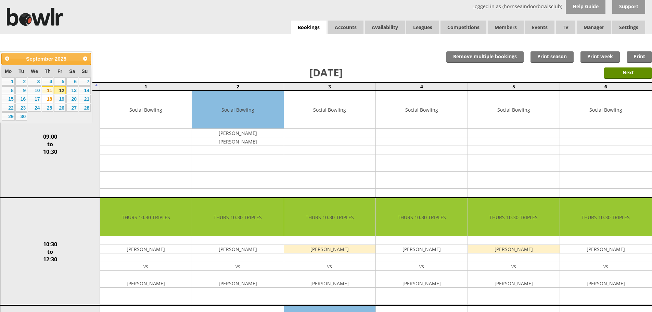
click at [48, 91] on link "11" at bounding box center [48, 90] width 12 height 8
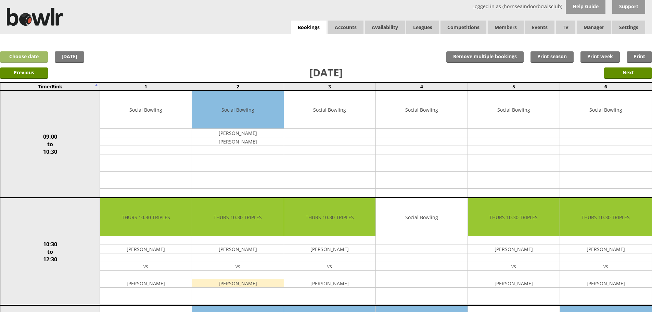
click at [33, 54] on link "Choose date" at bounding box center [24, 56] width 48 height 11
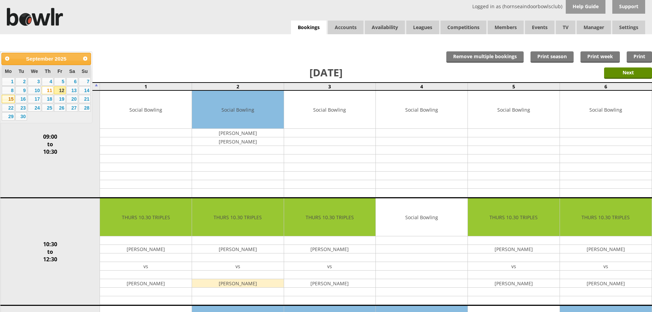
click at [9, 97] on link "15" at bounding box center [8, 99] width 13 height 8
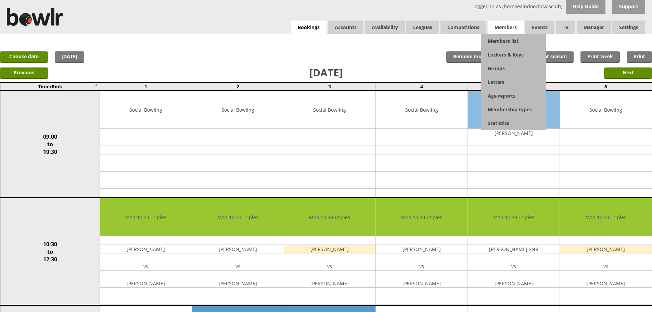
click at [502, 29] on span "Members" at bounding box center [506, 28] width 36 height 14
click at [503, 44] on link "Members list" at bounding box center [513, 41] width 65 height 14
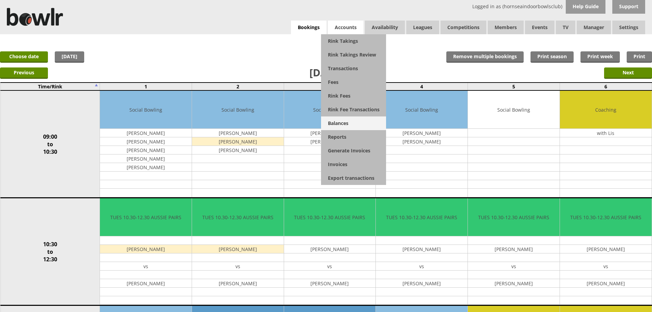
click at [343, 121] on link "Balances" at bounding box center [353, 123] width 65 height 14
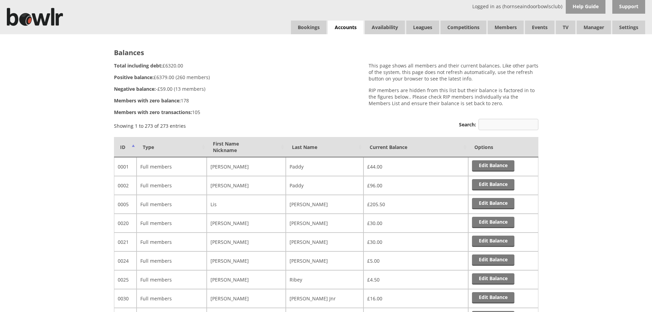
click at [497, 126] on input "Search:" at bounding box center [508, 124] width 60 height 11
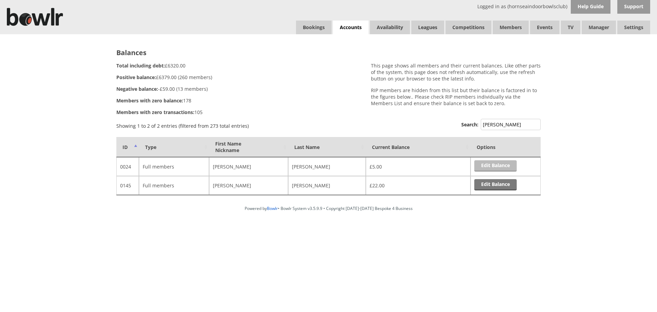
type input "[PERSON_NAME]"
click at [497, 166] on link "Edit Balance" at bounding box center [495, 165] width 42 height 11
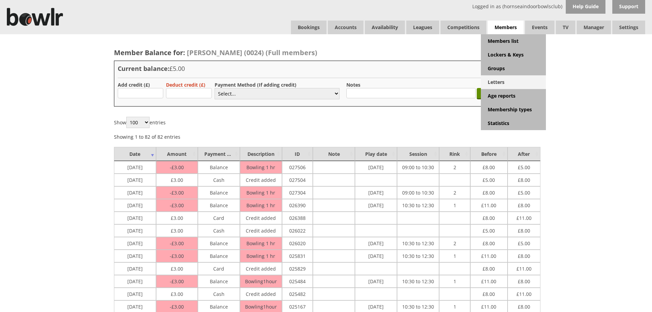
click at [497, 83] on link "Letters" at bounding box center [513, 82] width 65 height 14
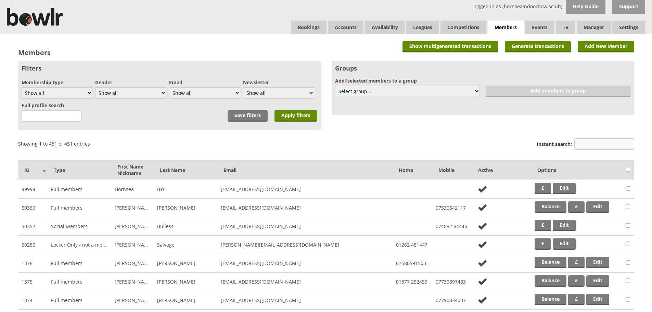
click at [598, 146] on input "Instant search:" at bounding box center [604, 143] width 60 height 11
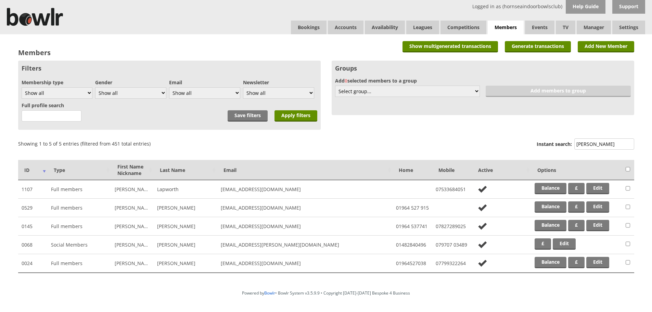
type input "ogle"
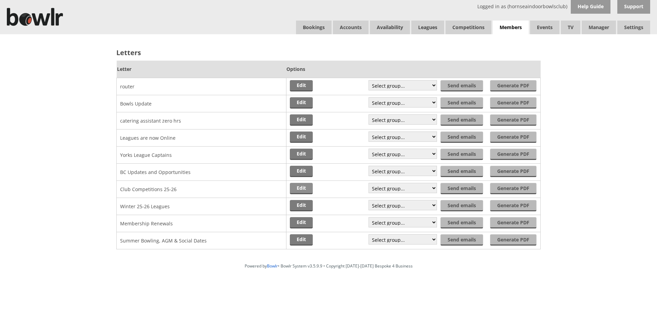
click at [299, 189] on link "Edit" at bounding box center [301, 188] width 23 height 11
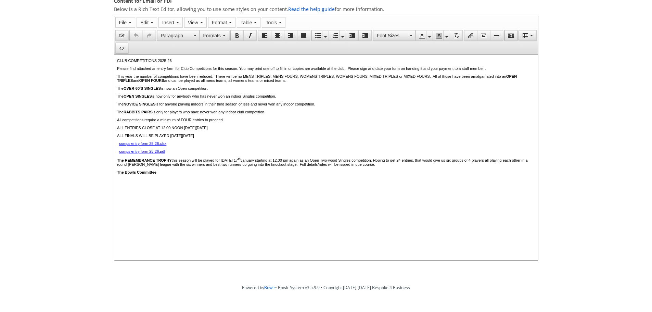
scroll to position [118, 0]
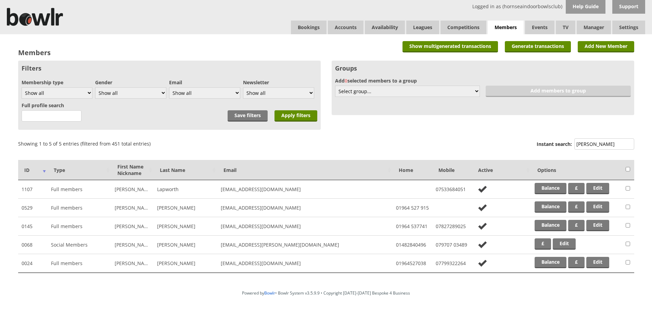
drag, startPoint x: 596, startPoint y: 145, endPoint x: 566, endPoint y: 145, distance: 30.1
click at [566, 145] on label "Instant search: [PERSON_NAME]" at bounding box center [586, 144] width 98 height 13
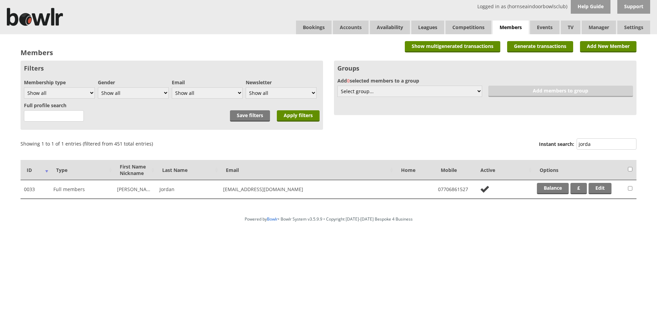
drag, startPoint x: 602, startPoint y: 143, endPoint x: 574, endPoint y: 148, distance: 28.4
click at [574, 148] on label "Instant search: jorda" at bounding box center [588, 144] width 98 height 13
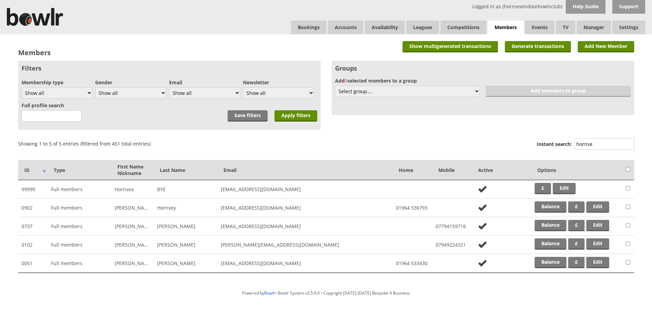
scroll to position [23, 0]
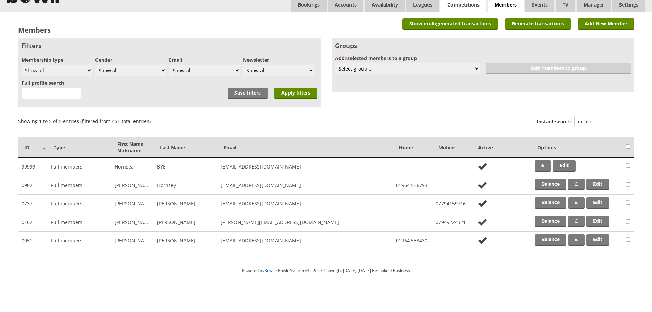
type input "hornse"
click at [311, 7] on link "Bookings" at bounding box center [309, 5] width 36 height 14
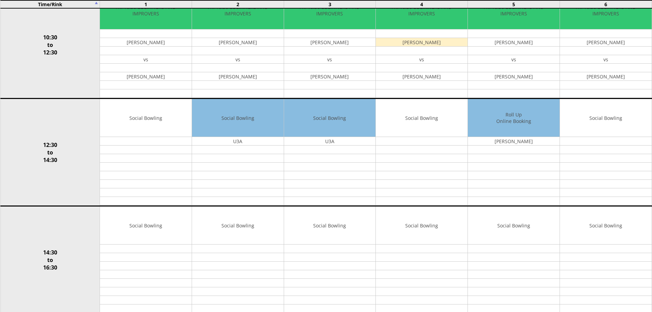
scroll to position [204, 0]
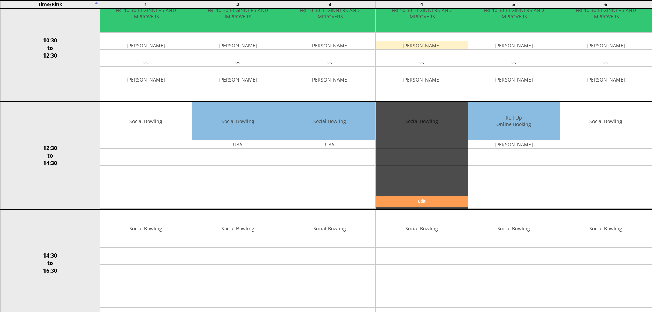
click at [425, 200] on link "Edit" at bounding box center [422, 200] width 92 height 11
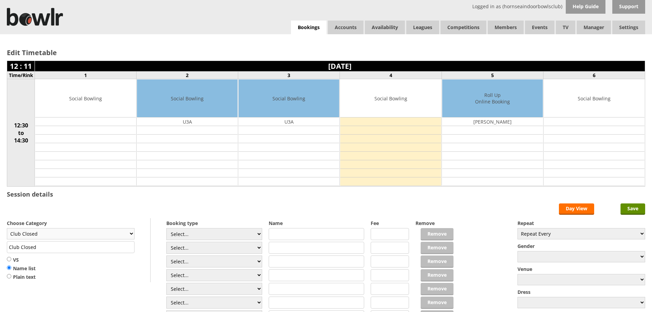
click at [129, 233] on select "Club Closed Singles League Triples League Pairs League Friendly Social Bowling …" at bounding box center [71, 233] width 128 height 11
select select "132"
click at [7, 228] on select "Club Closed Singles League Triples League Pairs League Friendly Social Bowling …" at bounding box center [71, 233] width 128 height 11
type input "Social Bowling"
click at [259, 239] on select "Select... Club Competition (Member) Club Competition (Visitor) National (Member…" at bounding box center [214, 234] width 96 height 12
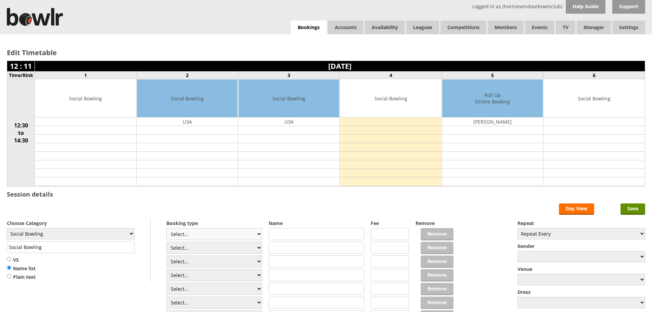
select select "1_54"
click at [166, 228] on select "Select... Club Competition (Member) Club Competition (Visitor) National (Member…" at bounding box center [214, 234] width 96 height 12
type input "3.0000"
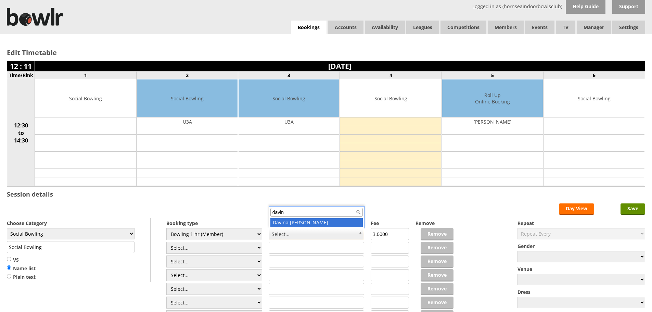
type input "davin"
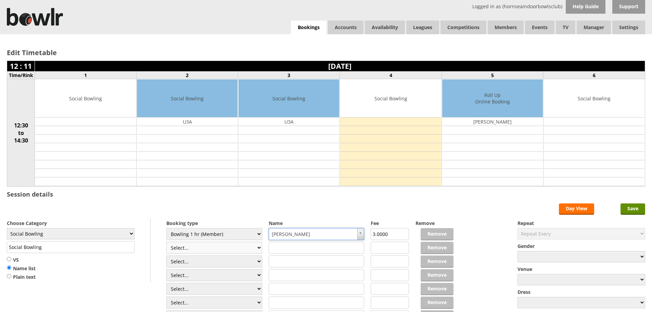
click at [258, 249] on select "Select... Club Competition (Member) Club Competition (Visitor) National (Member…" at bounding box center [214, 248] width 96 height 12
select select "1_54"
click at [166, 242] on select "Select... Club Competition (Member) Club Competition (Visitor) National (Member…" at bounding box center [214, 248] width 96 height 12
type input "3.0000"
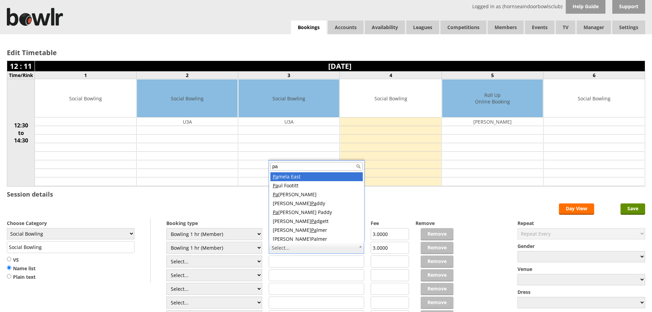
type input "p"
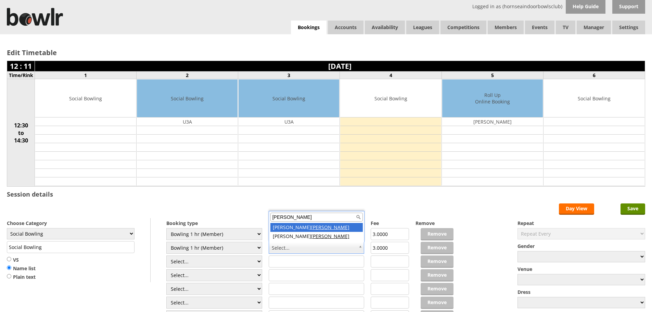
type input "comley"
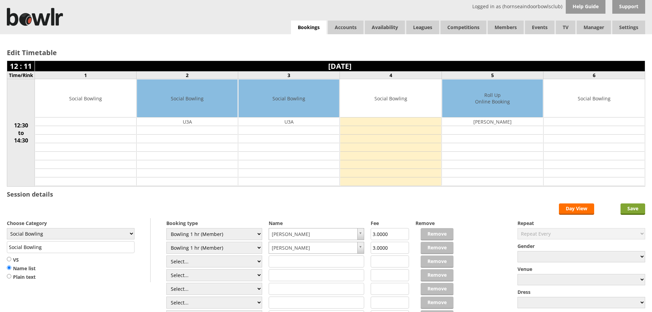
click at [630, 208] on input "Save" at bounding box center [633, 208] width 25 height 11
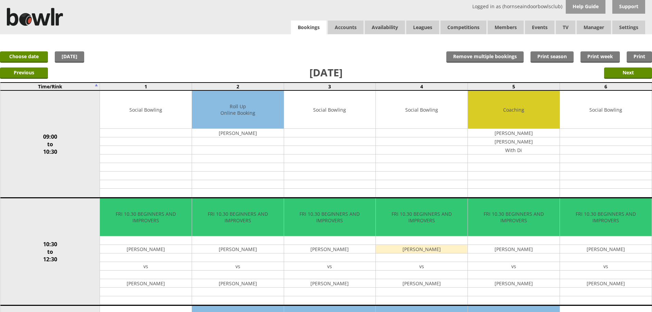
click at [317, 29] on link "Bookings" at bounding box center [309, 28] width 36 height 14
click at [41, 55] on link "Choose date" at bounding box center [24, 56] width 48 height 11
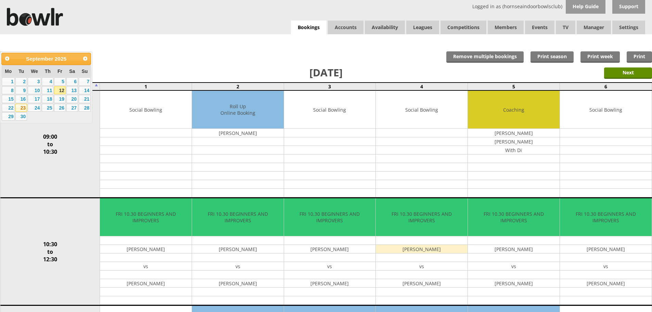
click at [25, 109] on link "23" at bounding box center [21, 108] width 12 height 8
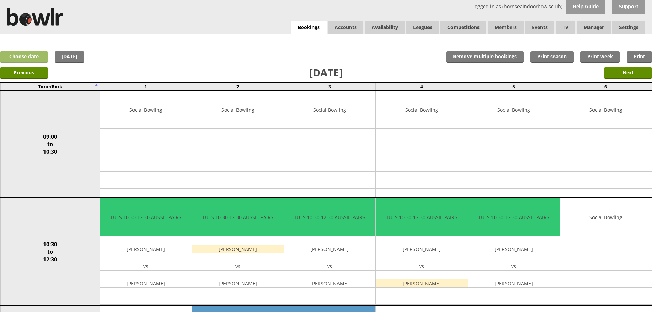
click at [43, 59] on link "Choose date" at bounding box center [24, 56] width 48 height 11
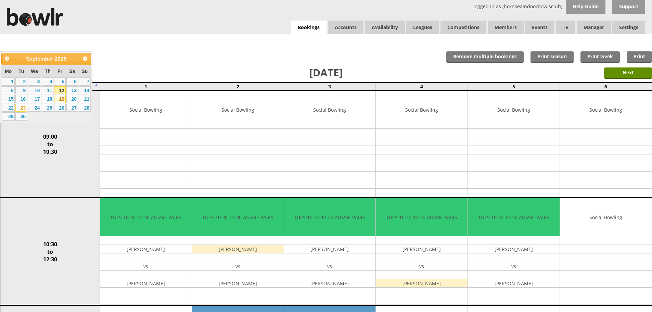
click at [58, 101] on link "19" at bounding box center [60, 99] width 12 height 8
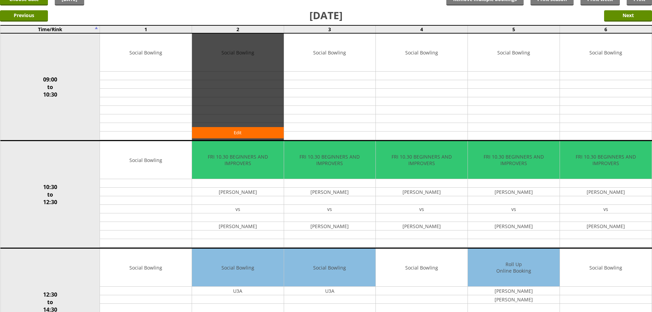
scroll to position [68, 0]
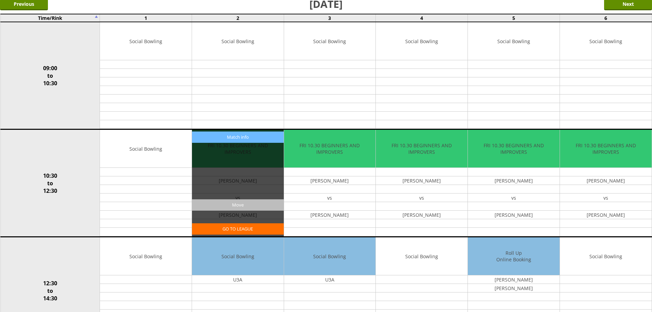
click at [259, 207] on input "Move" at bounding box center [238, 204] width 92 height 11
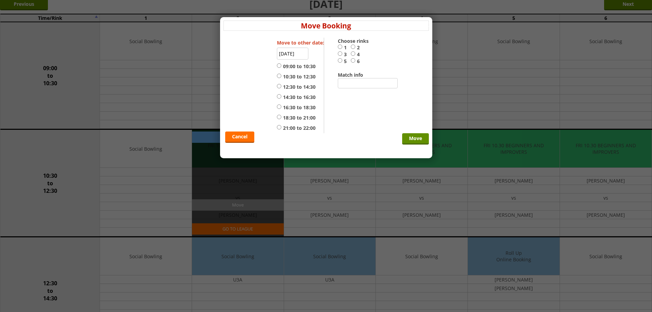
click at [297, 57] on input "19-09-2025" at bounding box center [292, 54] width 31 height 12
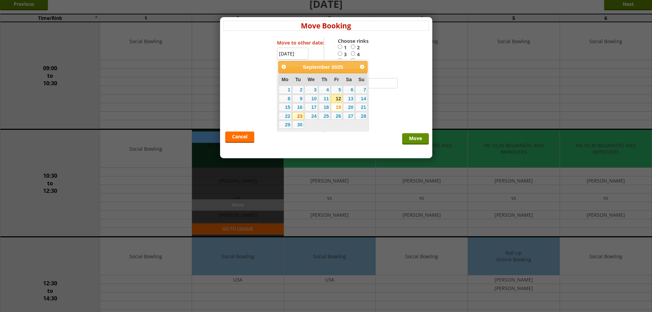
click at [298, 116] on link "23" at bounding box center [298, 116] width 12 height 8
type input "[DATE]"
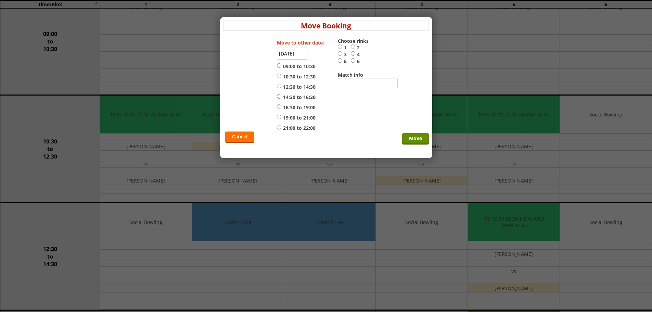
scroll to position [171, 0]
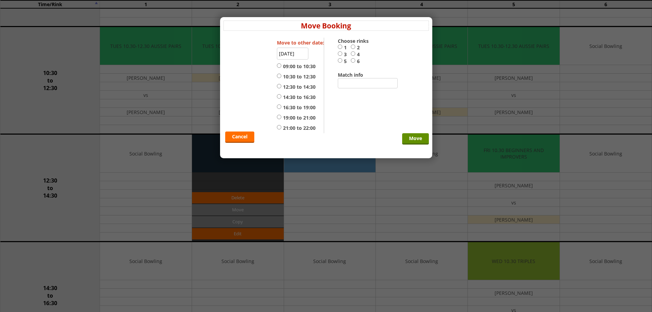
click at [246, 135] on link "Cancel" at bounding box center [239, 136] width 29 height 11
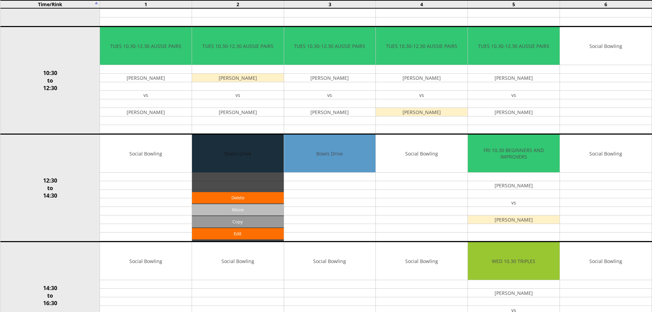
click at [270, 209] on input "Move" at bounding box center [238, 209] width 92 height 11
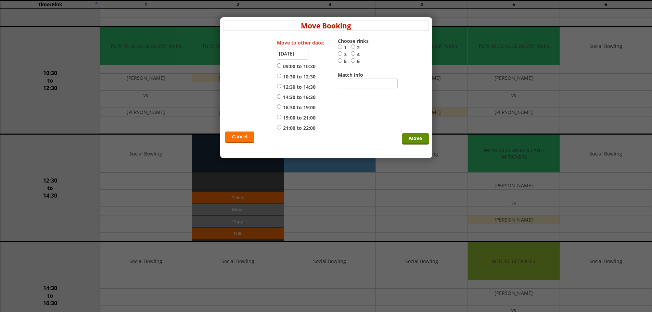
click at [293, 88] on label "12:30 to 14:30" at bounding box center [296, 87] width 39 height 7
click at [281, 88] on input "12:30 to 14:30" at bounding box center [279, 86] width 4 height 5
radio input "true"
click at [355, 54] on input "4" at bounding box center [353, 53] width 4 height 5
radio input "true"
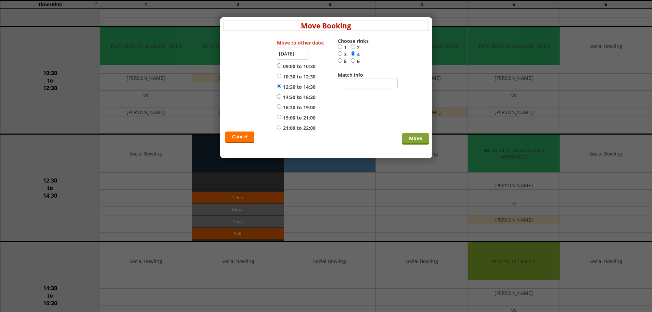
click at [408, 136] on input "Move" at bounding box center [415, 138] width 27 height 11
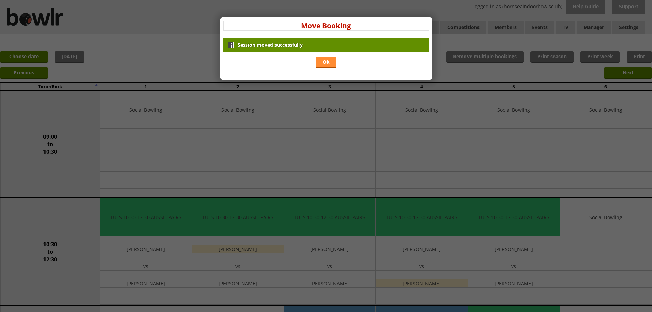
click at [332, 62] on link "Ok" at bounding box center [326, 62] width 21 height 11
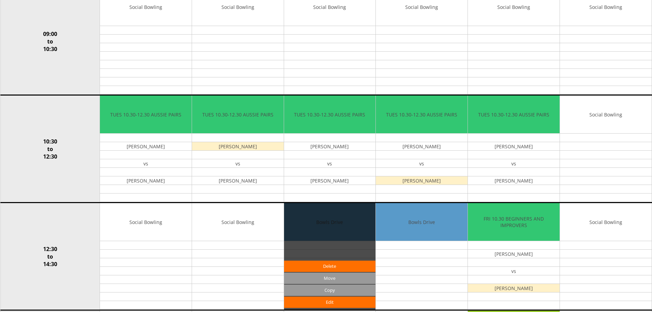
scroll to position [34, 0]
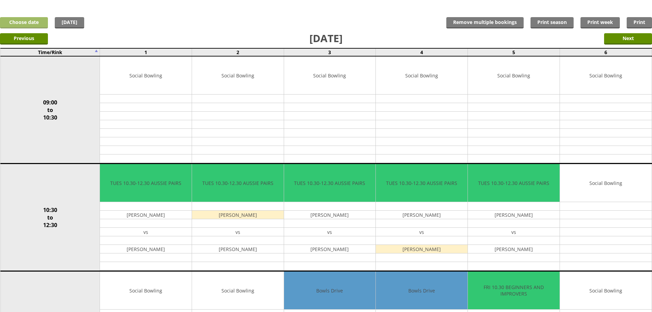
click at [45, 20] on link "Choose date" at bounding box center [24, 22] width 48 height 11
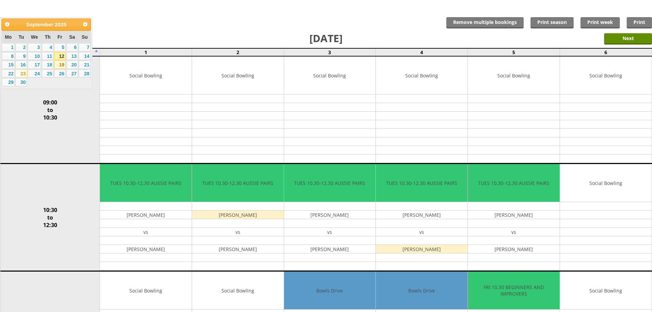
click at [57, 65] on link "19" at bounding box center [60, 65] width 12 height 8
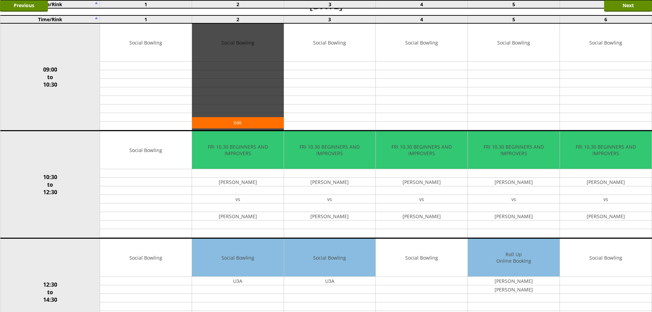
scroll to position [171, 0]
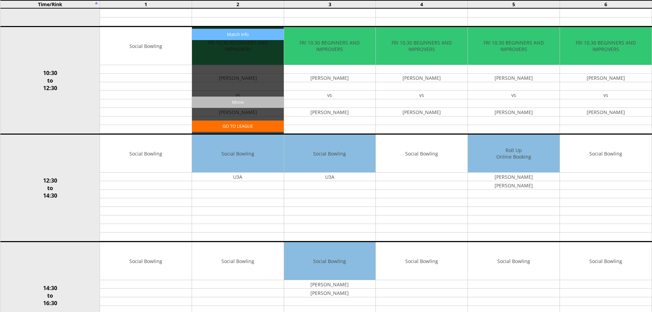
click at [247, 105] on input "Move" at bounding box center [238, 102] width 92 height 11
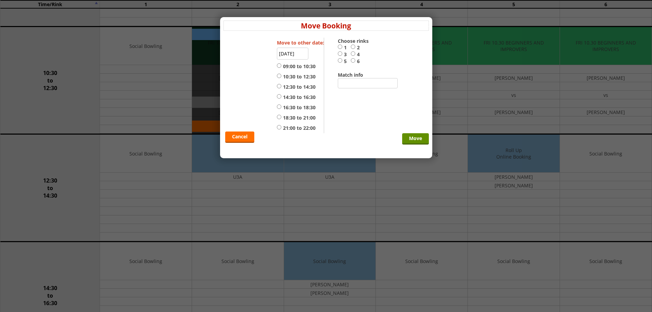
click at [299, 51] on input "19-09-2025" at bounding box center [292, 54] width 31 height 12
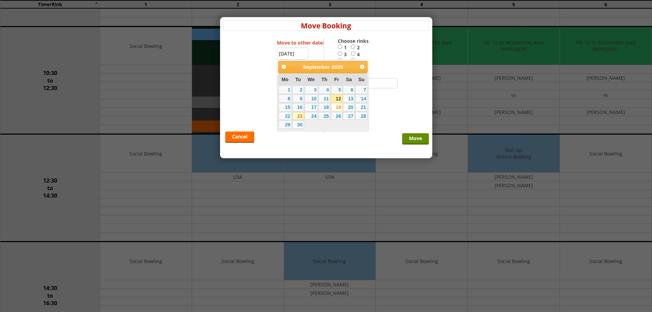
click at [298, 115] on link "23" at bounding box center [298, 116] width 12 height 8
type input "23-09-2025"
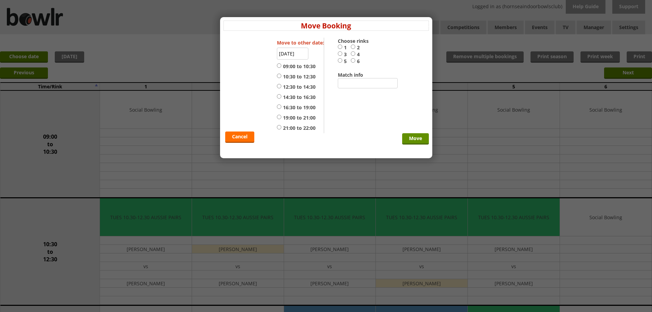
click at [290, 86] on label "12:30 to 14:30" at bounding box center [296, 87] width 39 height 7
click at [281, 86] on input "12:30 to 14:30" at bounding box center [279, 86] width 4 height 5
radio input "true"
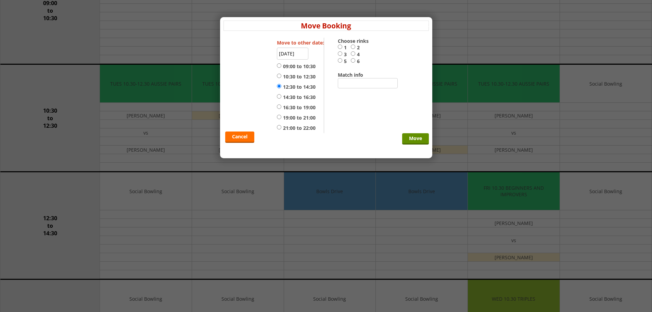
scroll to position [171, 0]
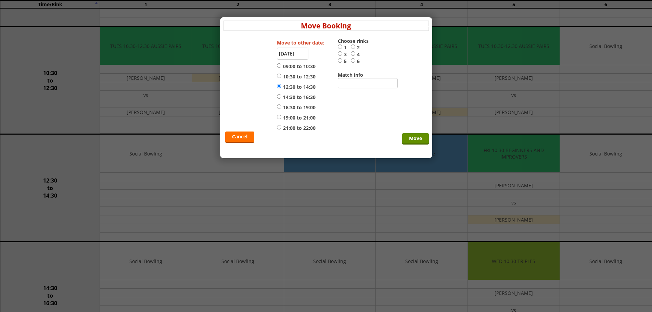
click at [356, 46] on label "2" at bounding box center [357, 47] width 13 height 7
click at [355, 46] on input "2" at bounding box center [353, 46] width 4 height 5
radio input "true"
click at [408, 138] on input "Move" at bounding box center [415, 138] width 27 height 11
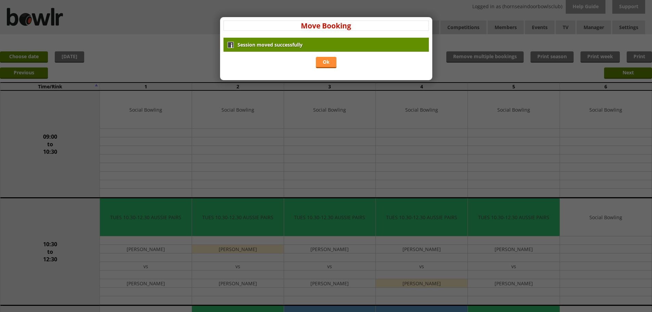
click at [327, 58] on link "Ok" at bounding box center [326, 62] width 21 height 11
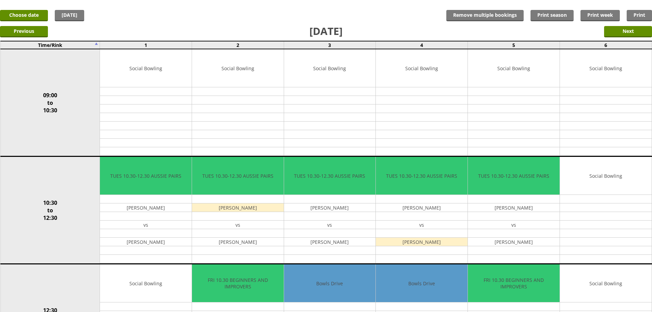
scroll to position [27, 0]
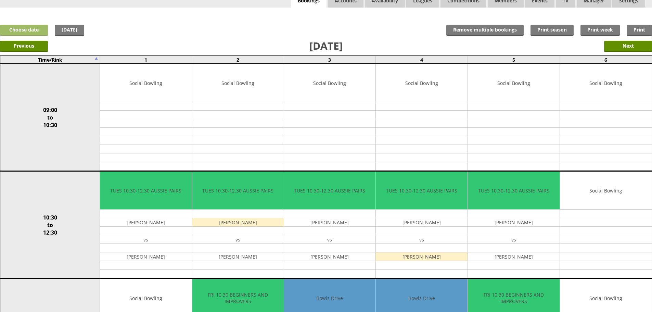
click at [15, 28] on link "Choose date" at bounding box center [24, 30] width 48 height 11
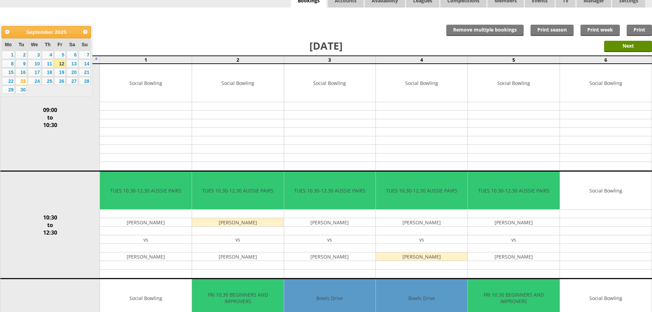
drag, startPoint x: 136, startPoint y: 35, endPoint x: 120, endPoint y: 36, distance: 15.4
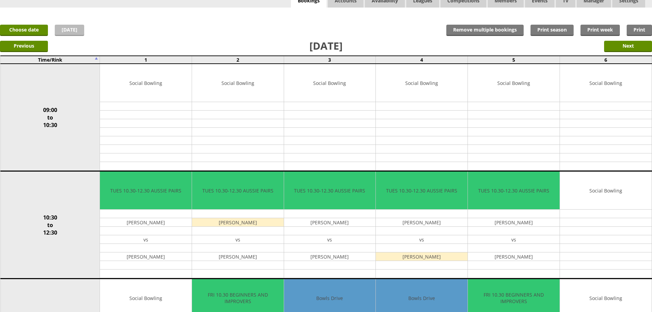
click at [73, 28] on link "[DATE]" at bounding box center [69, 30] width 29 height 11
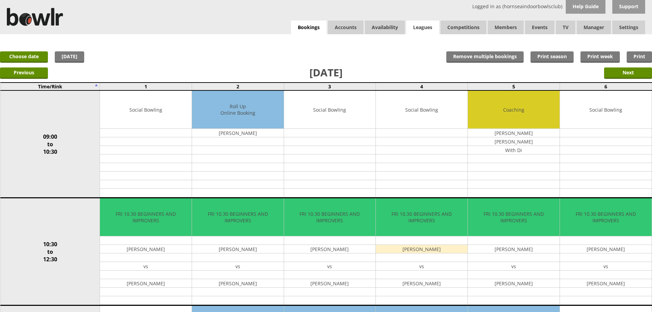
click at [416, 27] on link "Leagues" at bounding box center [422, 28] width 33 height 14
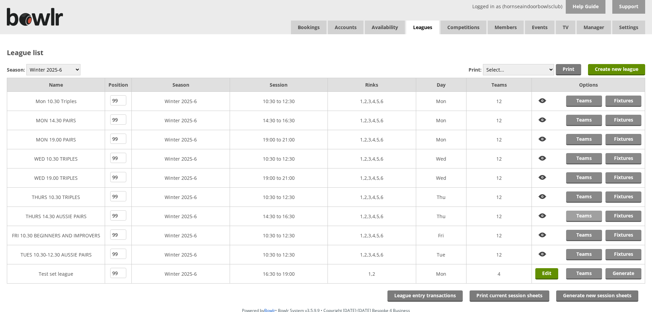
click at [589, 215] on link "Teams" at bounding box center [584, 215] width 36 height 11
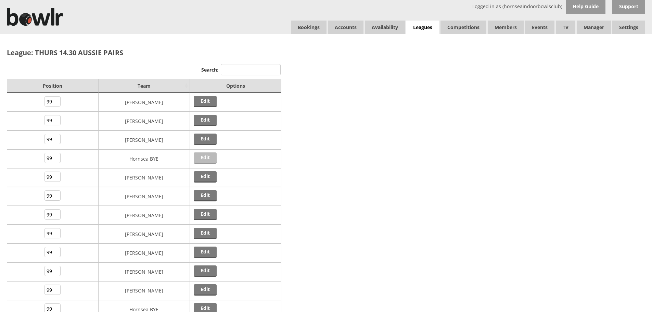
click at [203, 157] on link "Edit" at bounding box center [205, 157] width 23 height 11
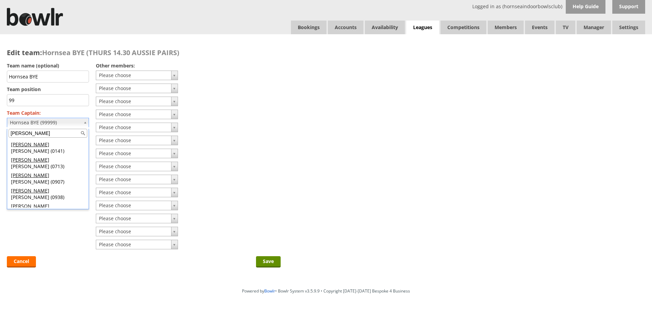
scroll to position [12, 0]
type input "paul"
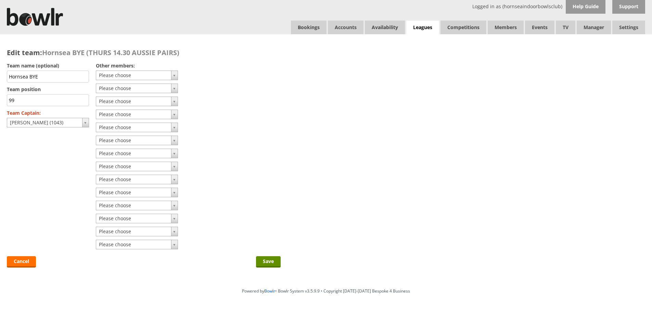
drag, startPoint x: 57, startPoint y: 79, endPoint x: 0, endPoint y: 74, distance: 57.0
click at [0, 74] on div "Edit team: Hornsea BYE (THURS 14.30 AUSSIE PAIRS) Team name (optional) Hornsea …" at bounding box center [144, 159] width 288 height 250
type input "[PERSON_NAME]"
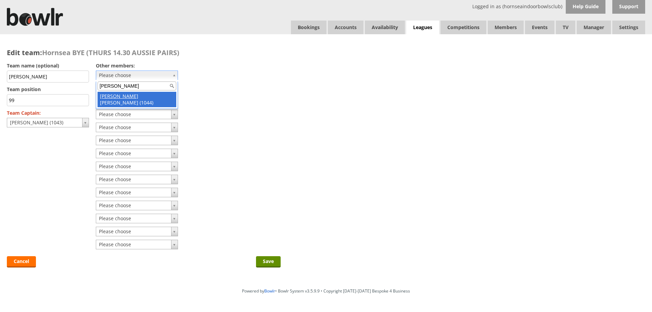
type input "davina"
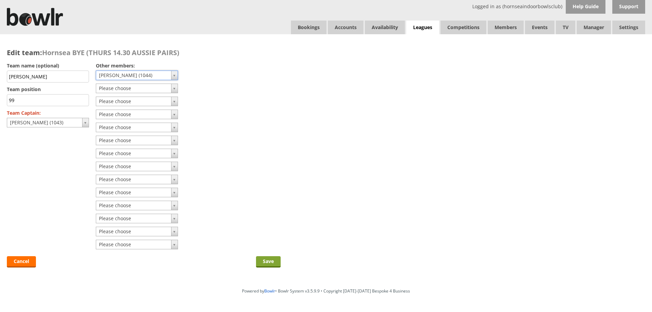
click at [266, 261] on input "Save" at bounding box center [268, 261] width 25 height 11
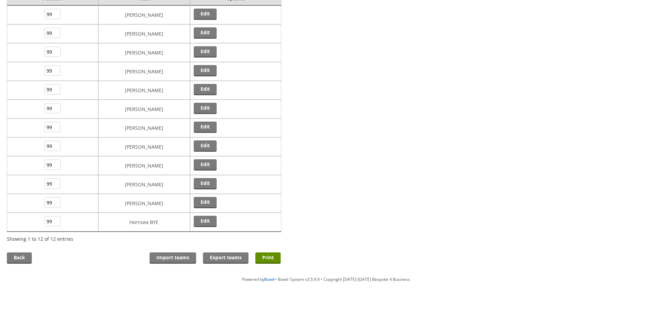
scroll to position [117, 0]
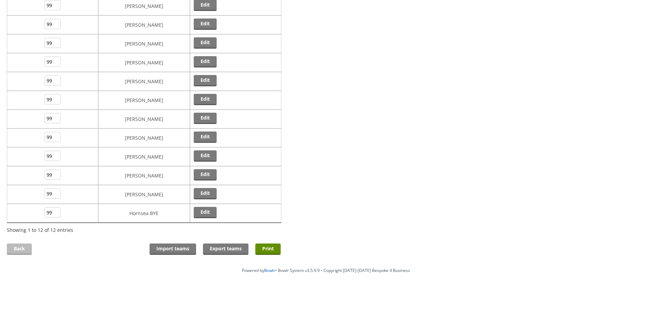
click at [19, 246] on link "Back" at bounding box center [19, 248] width 25 height 11
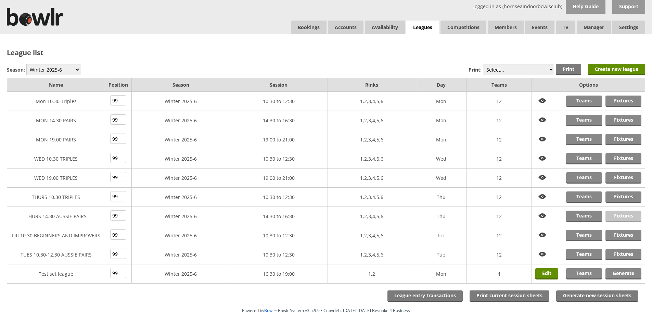
click at [625, 215] on link "Fixtures" at bounding box center [623, 215] width 36 height 11
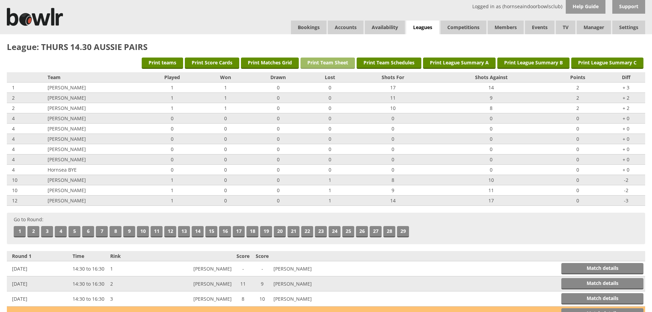
click at [327, 63] on link "Print Team Sheet" at bounding box center [328, 63] width 54 height 11
click at [263, 62] on link "Print Matches Grid" at bounding box center [270, 63] width 58 height 11
click at [374, 63] on link "Print Team Schedules" at bounding box center [389, 63] width 65 height 11
